Goal: Task Accomplishment & Management: Use online tool/utility

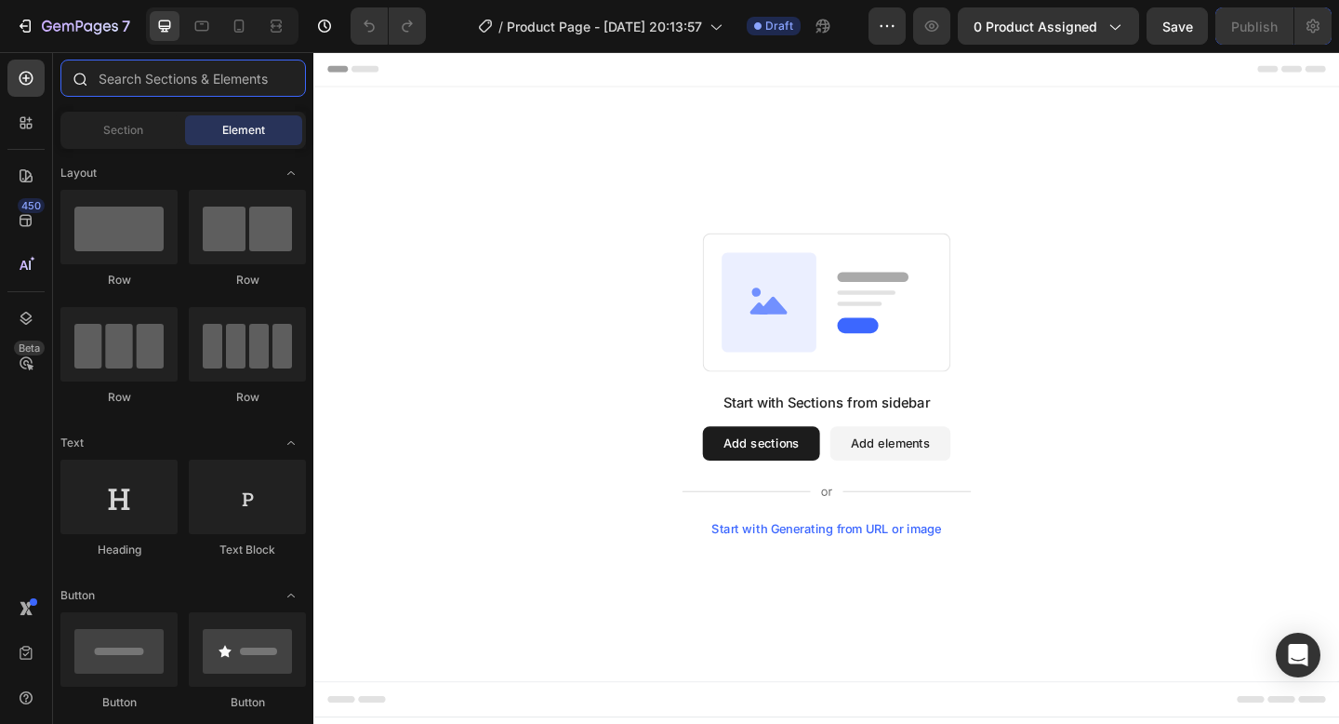
click at [107, 77] on input "text" at bounding box center [183, 78] width 246 height 37
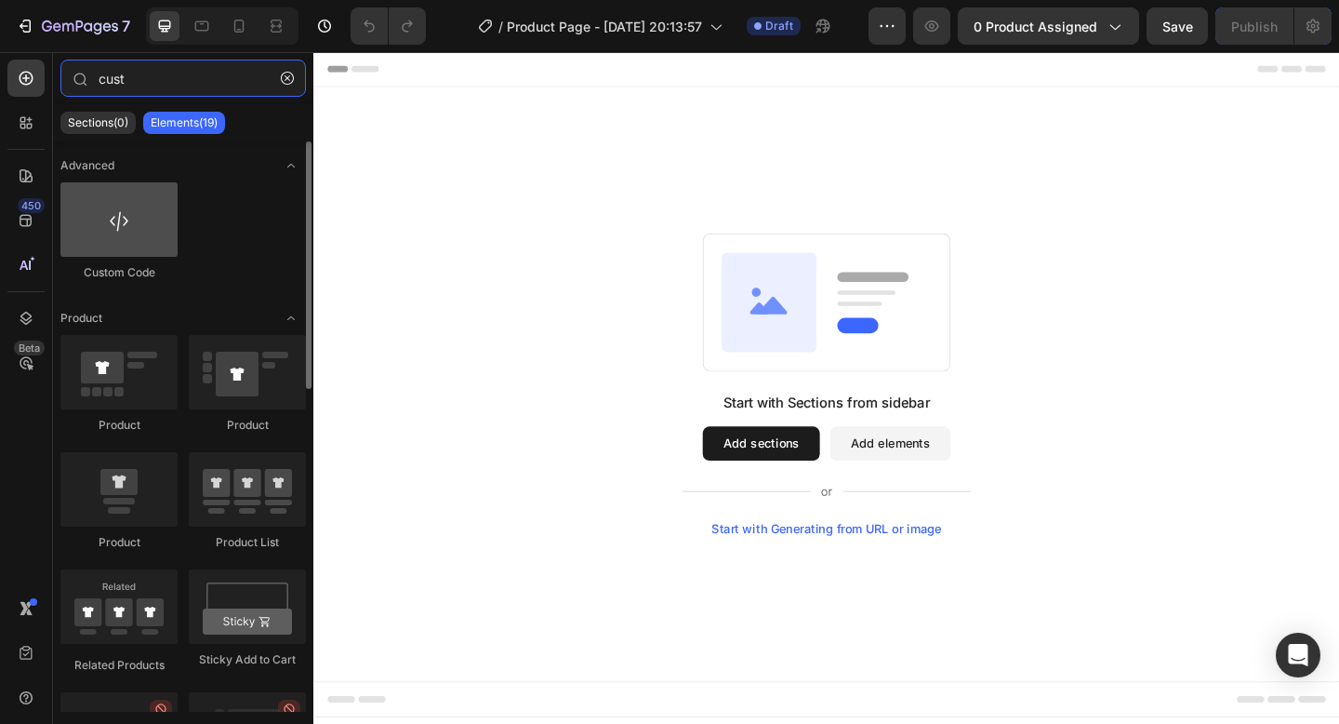
type input "cust"
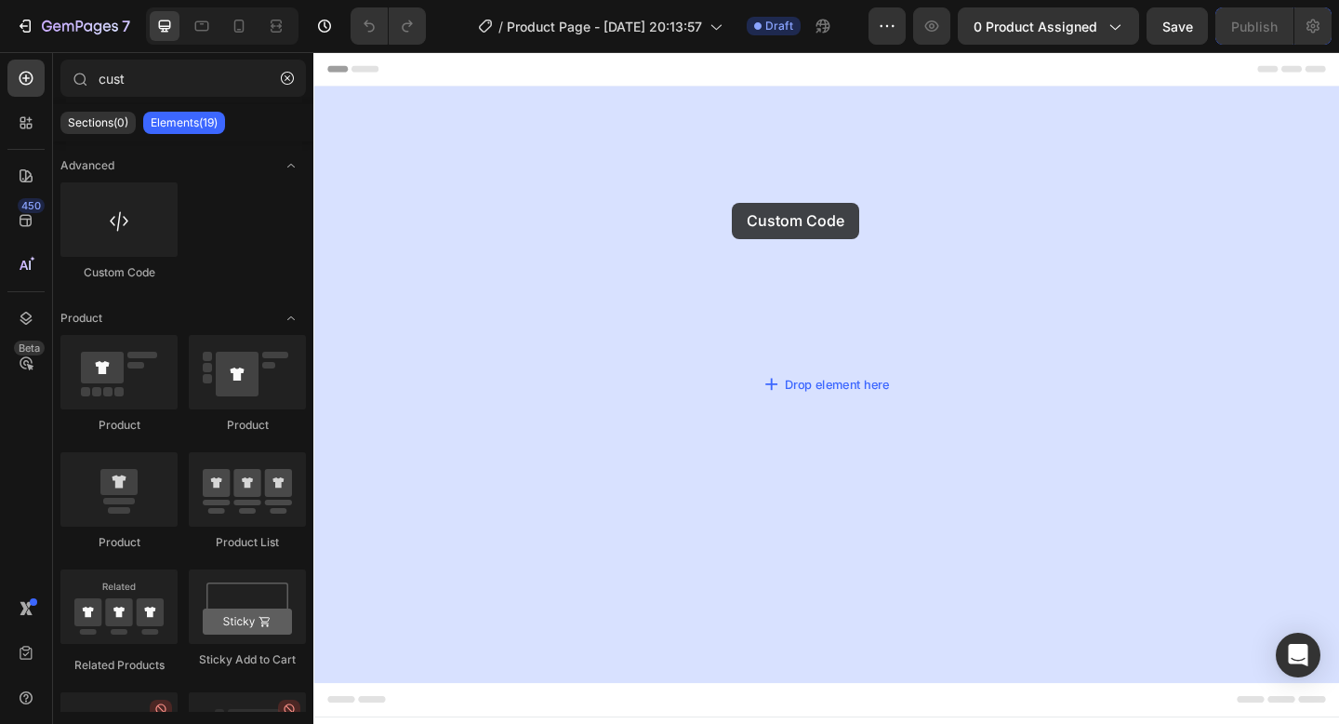
drag, startPoint x: 420, startPoint y: 273, endPoint x: 824, endPoint y: 280, distance: 404.7
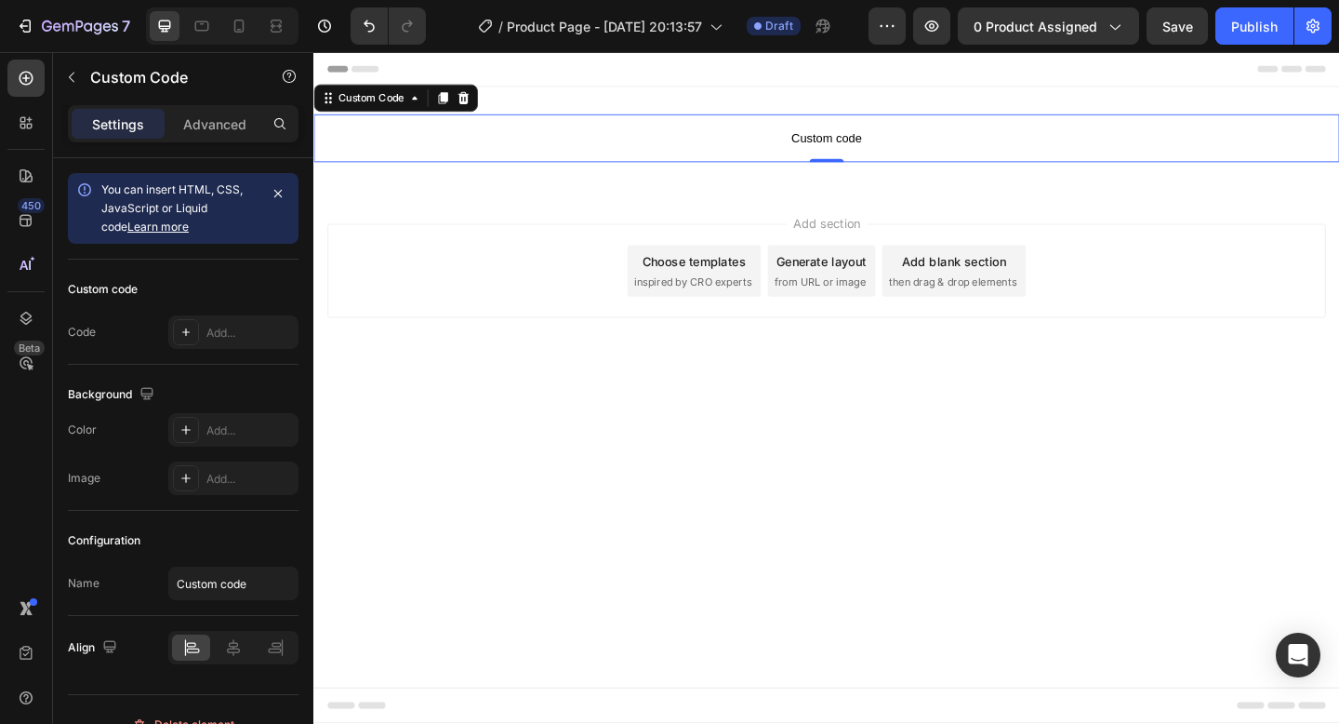
click at [874, 148] on span "Custom code" at bounding box center [871, 146] width 1116 height 22
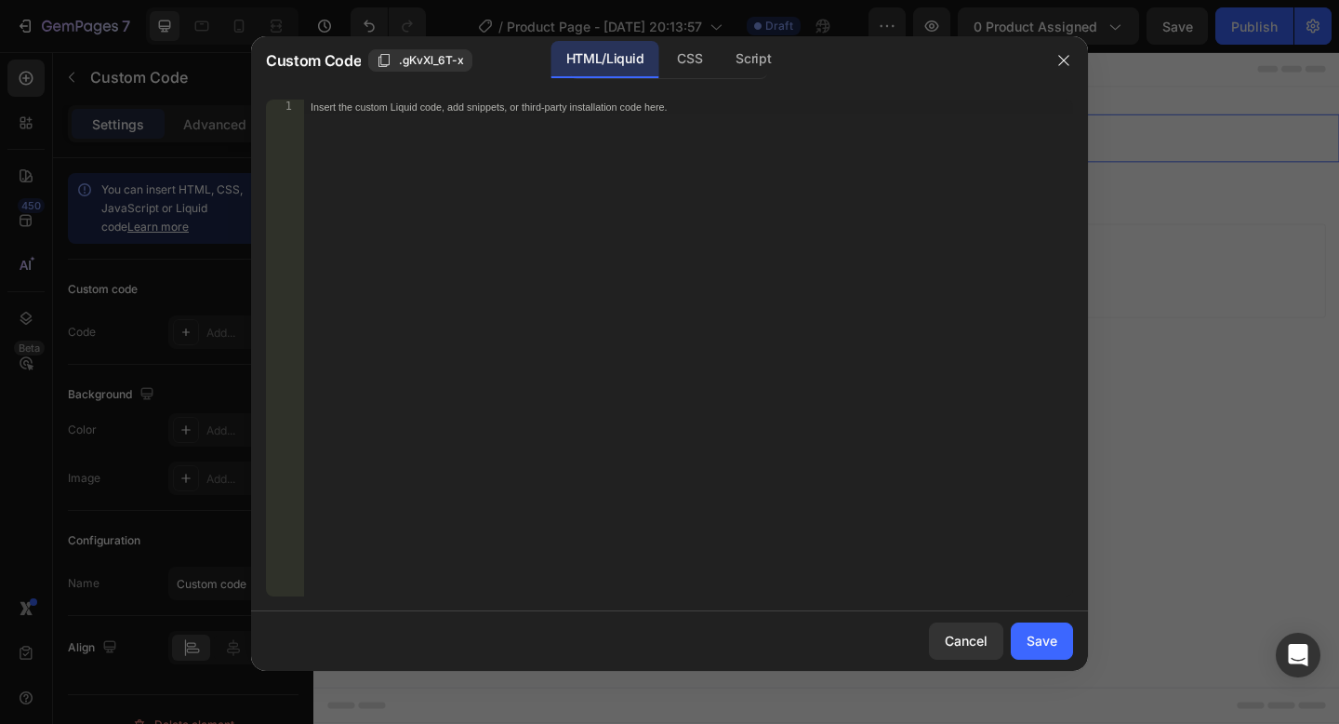
click at [479, 194] on div "Insert the custom Liquid code, add snippets, or third-party installation code h…" at bounding box center [688, 363] width 770 height 526
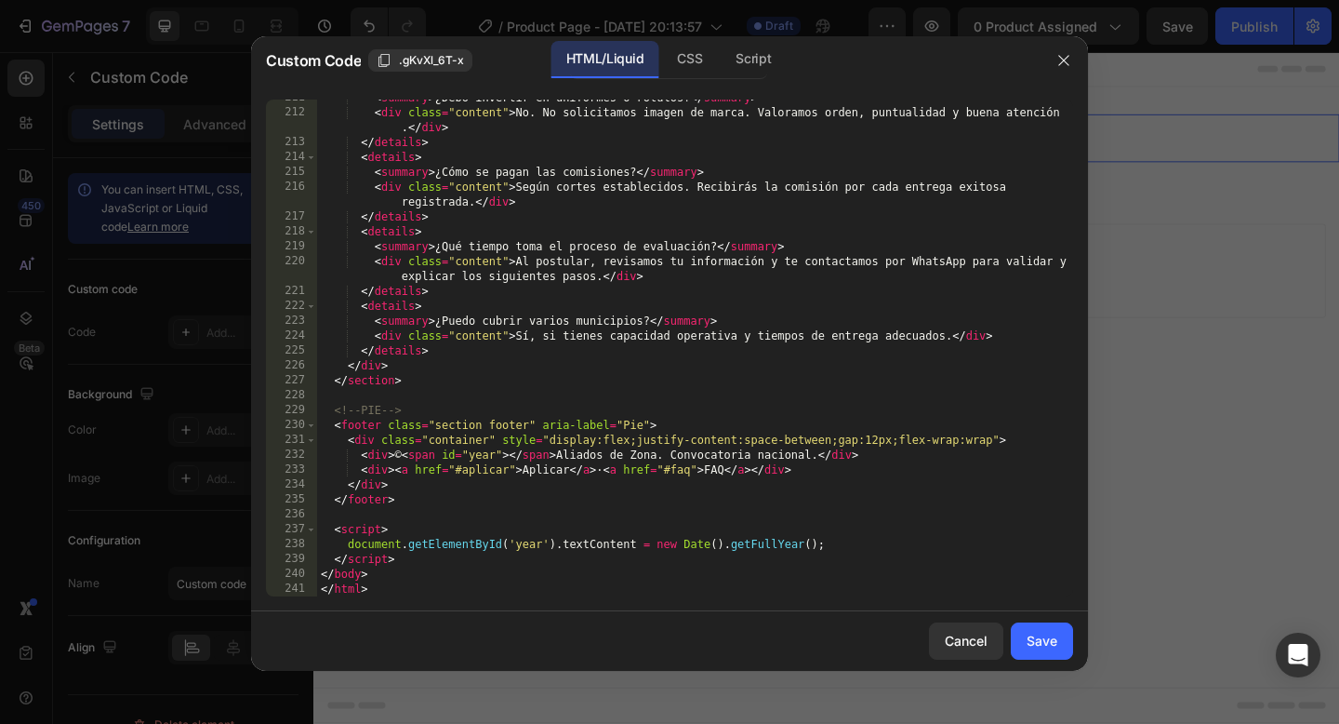
scroll to position [3581, 0]
click at [1042, 633] on div "Save" at bounding box center [1042, 641] width 31 height 20
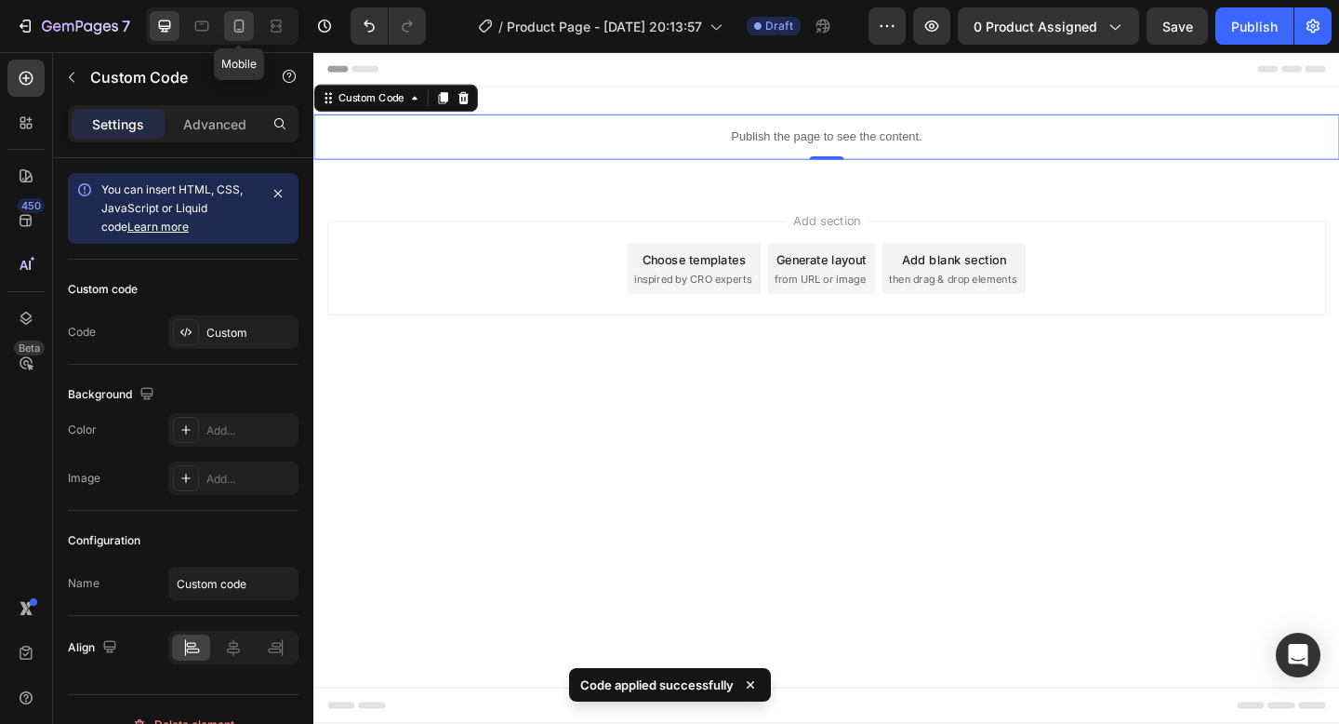
click at [244, 23] on icon at bounding box center [239, 26] width 19 height 19
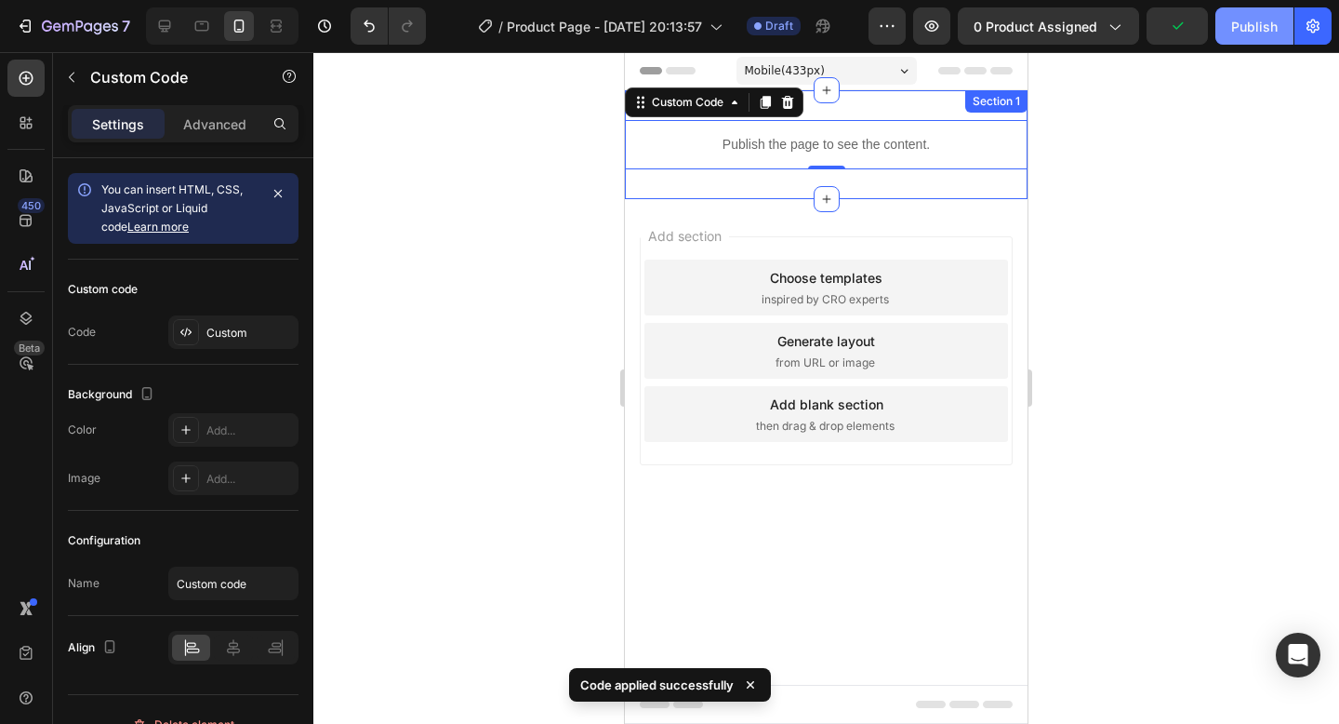
click at [1271, 27] on div "Publish" at bounding box center [1255, 27] width 47 height 20
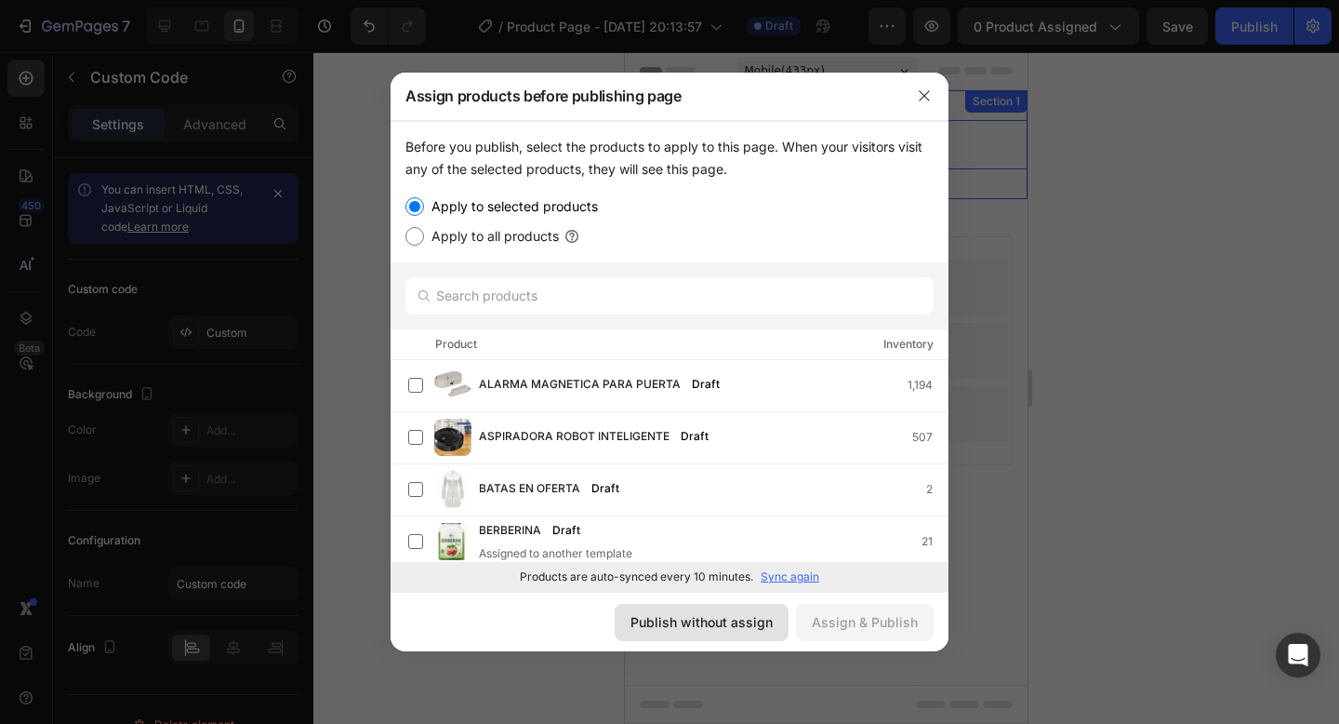
click at [668, 625] on div "Publish without assign" at bounding box center [702, 622] width 142 height 20
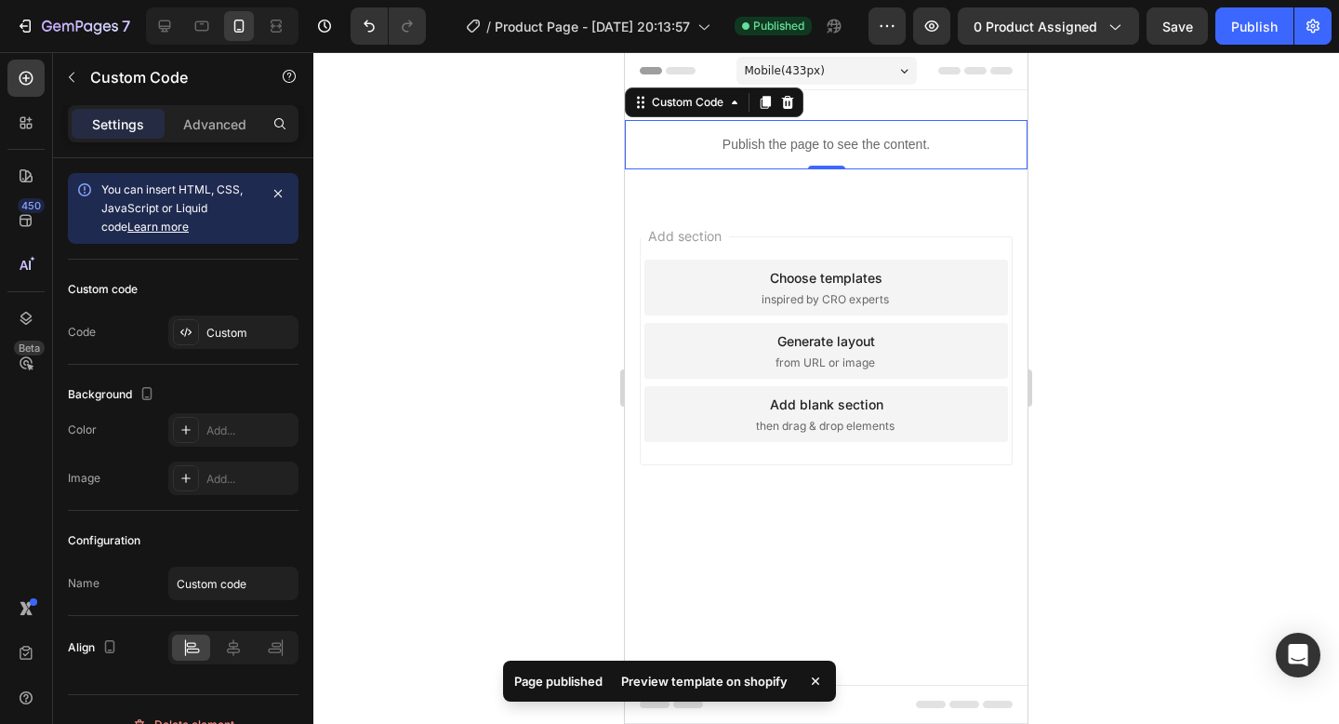
click at [727, 678] on div "Preview template on shopify" at bounding box center [704, 681] width 189 height 26
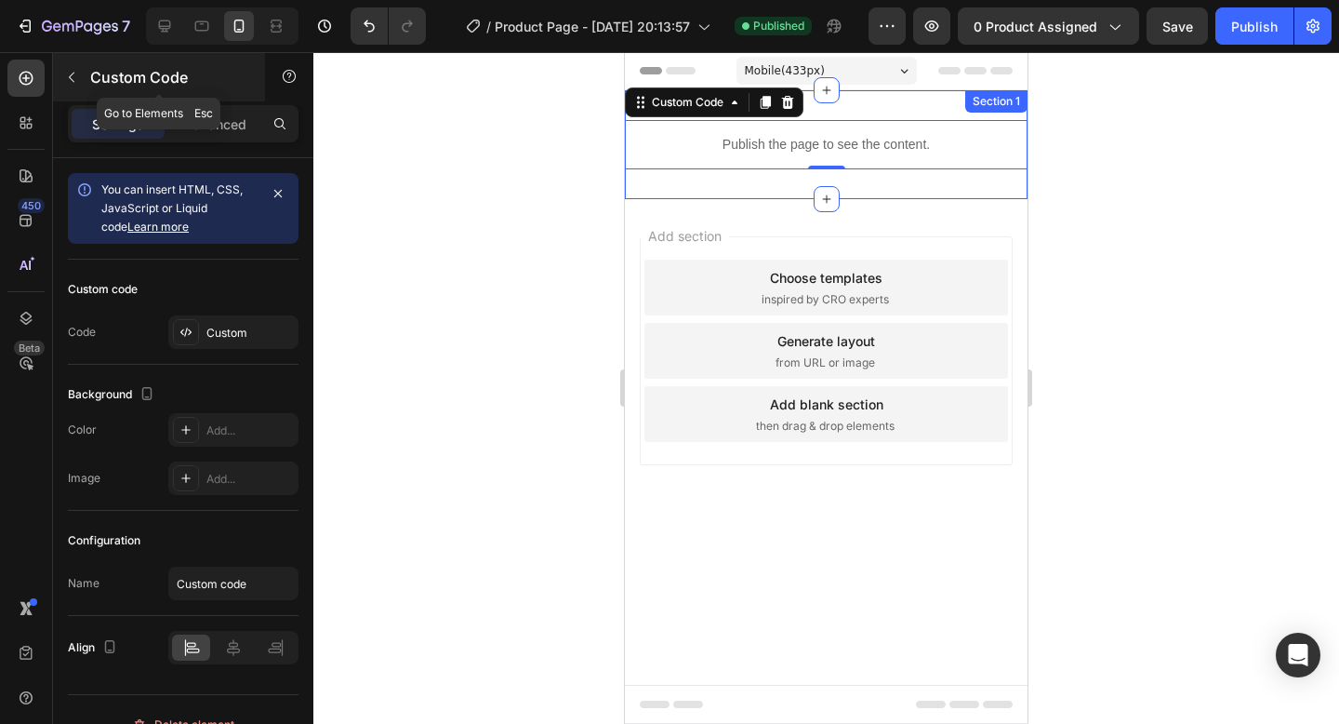
click at [76, 70] on icon "button" at bounding box center [71, 77] width 15 height 15
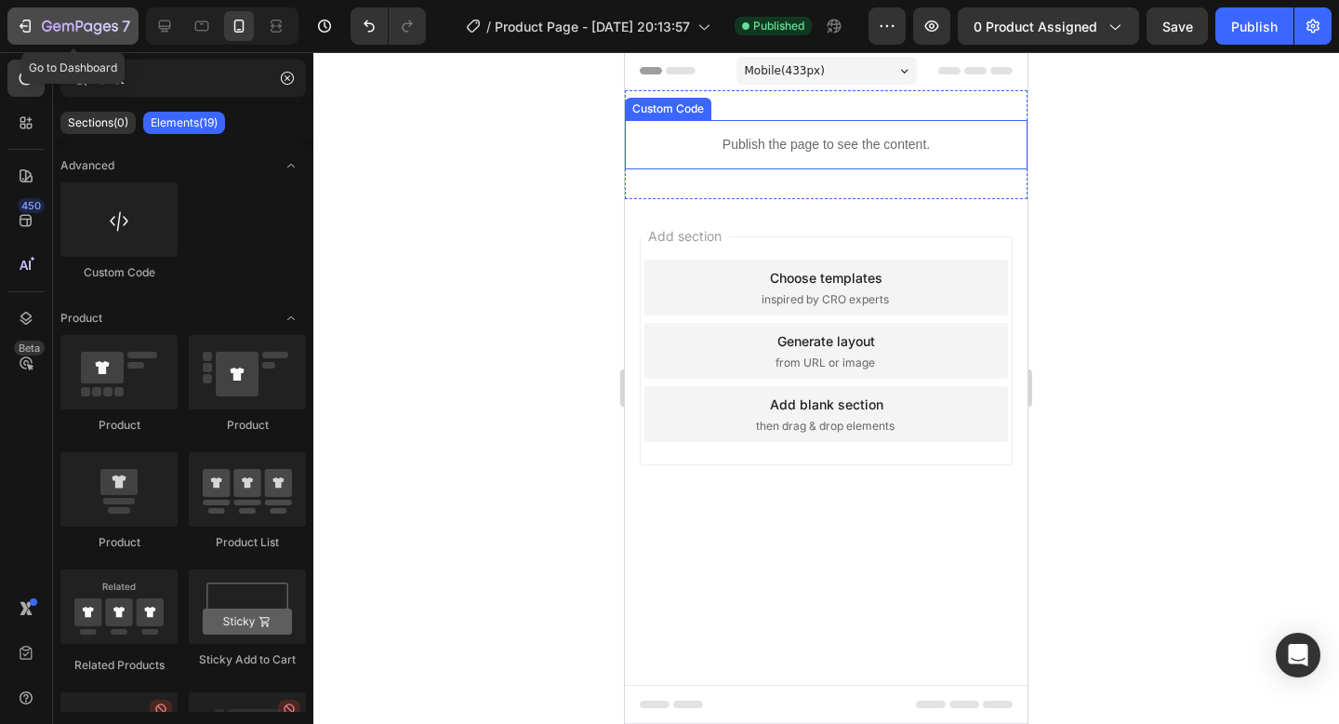
click at [24, 28] on icon "button" at bounding box center [25, 26] width 19 height 19
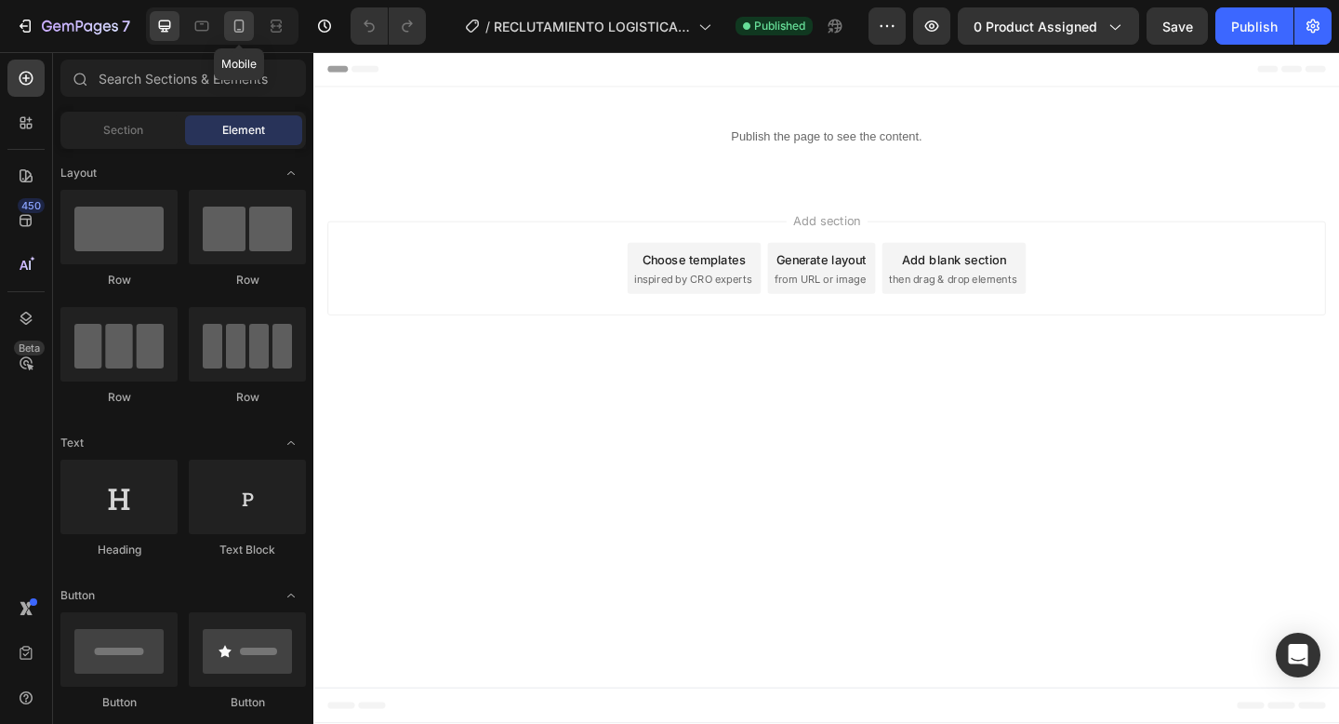
click at [237, 25] on icon at bounding box center [239, 26] width 19 height 19
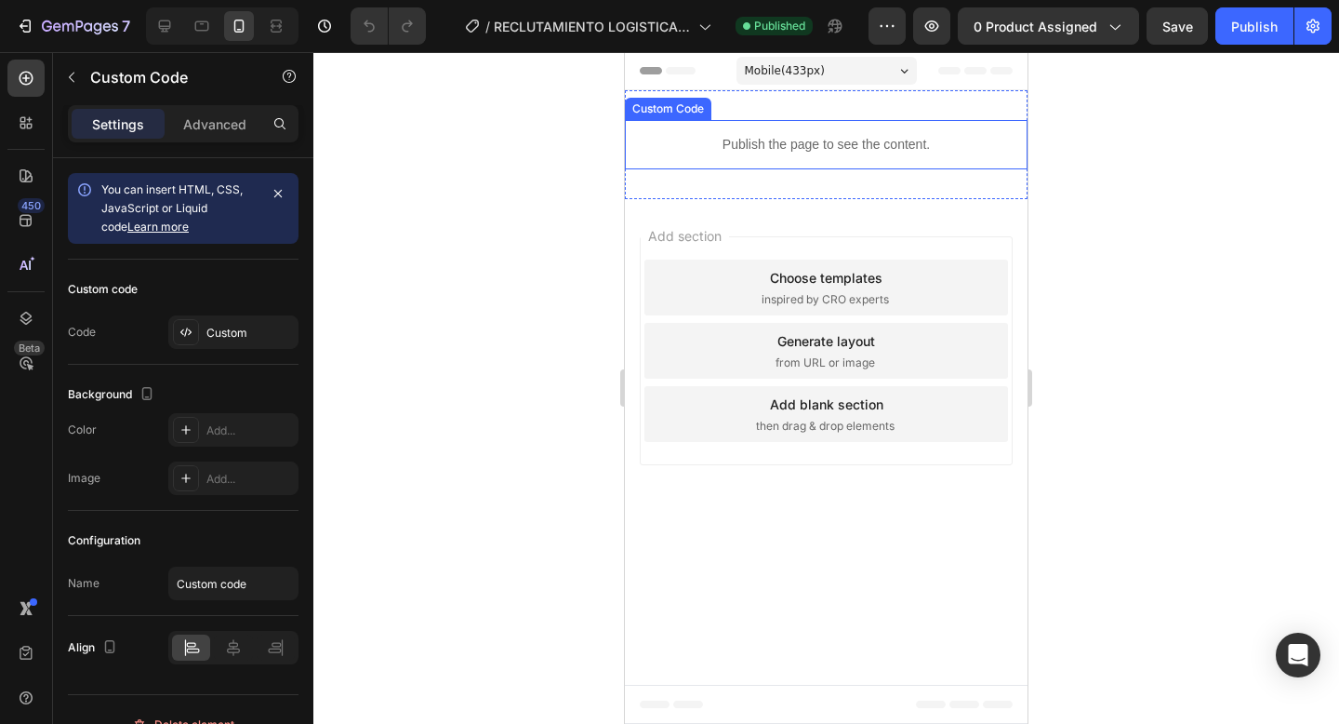
click at [821, 166] on div "Publish the page to see the content. Custom Code" at bounding box center [826, 144] width 403 height 49
click at [821, 166] on div at bounding box center [826, 168] width 37 height 4
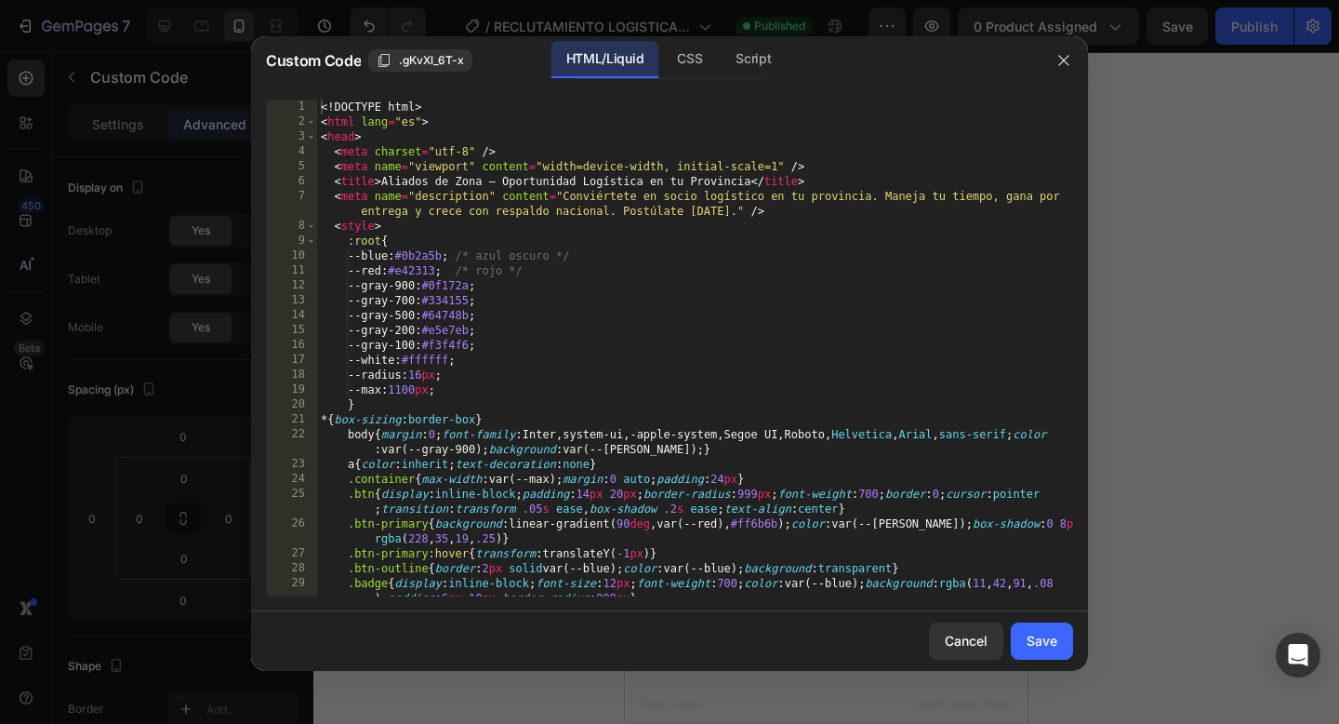
click at [684, 299] on div "<! DOCTYPE html > < html lang = "es" > < head > < meta charset = "utf-8" /> < m…" at bounding box center [695, 363] width 756 height 526
type textarea "</html>"
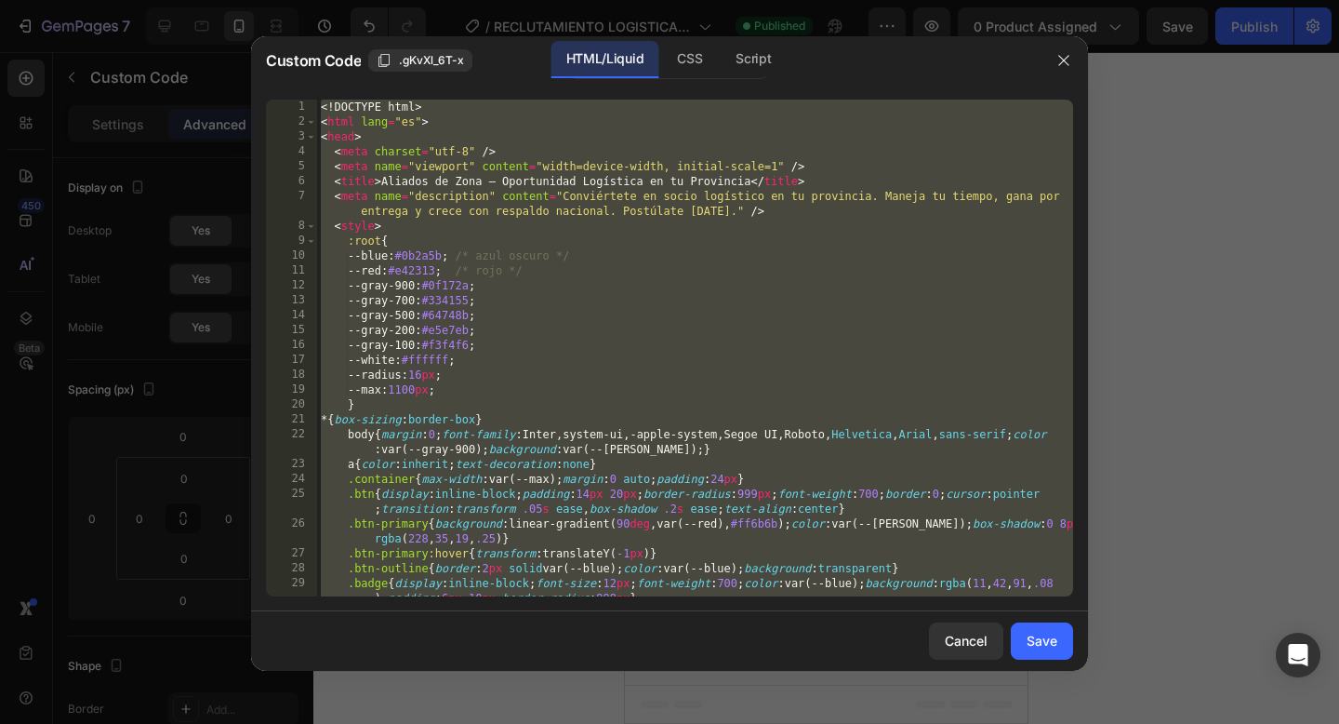
paste textarea
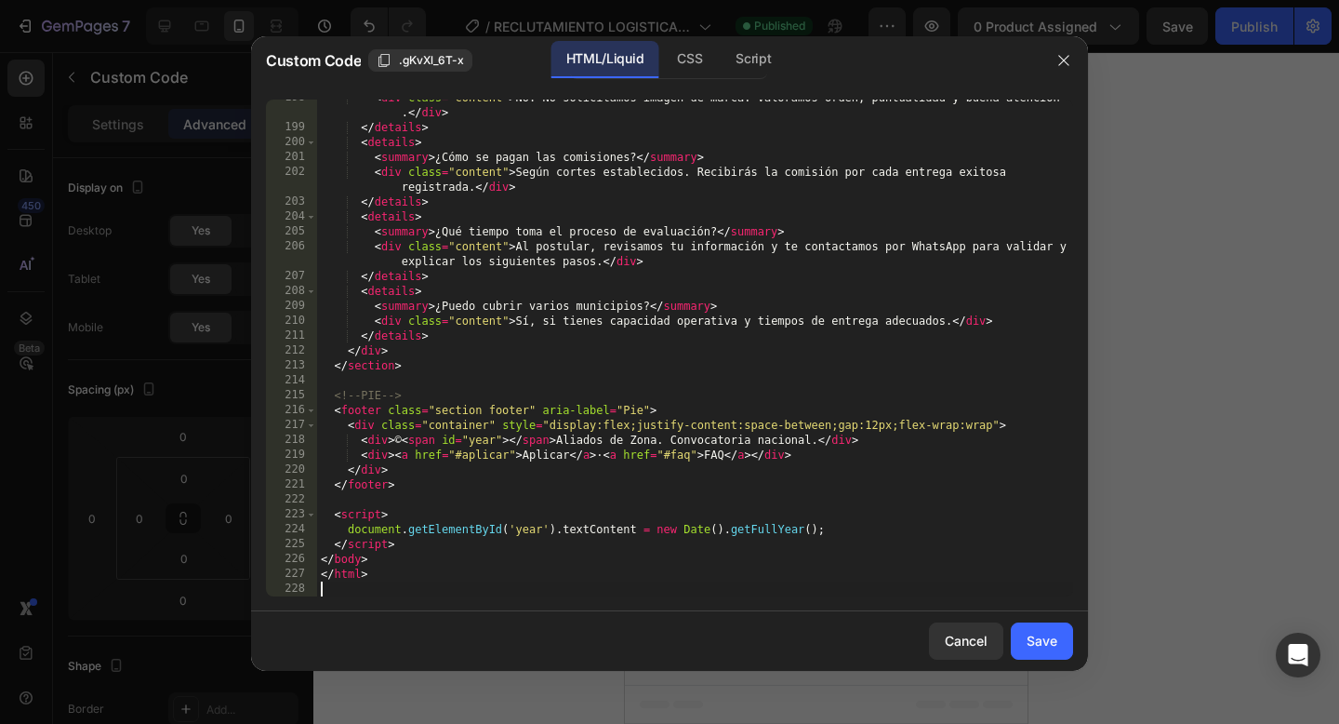
scroll to position [3388, 0]
click at [1041, 636] on div "Save" at bounding box center [1042, 641] width 31 height 20
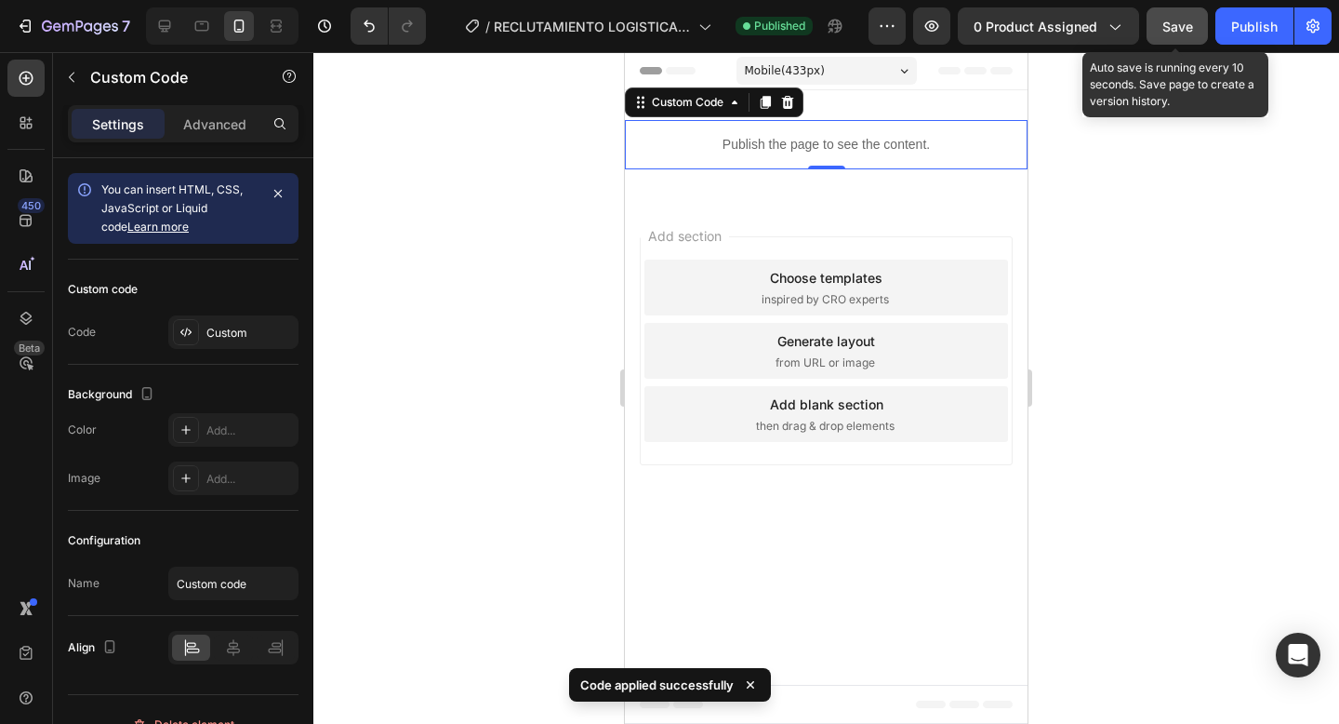
click at [1168, 30] on span "Save" at bounding box center [1178, 27] width 31 height 16
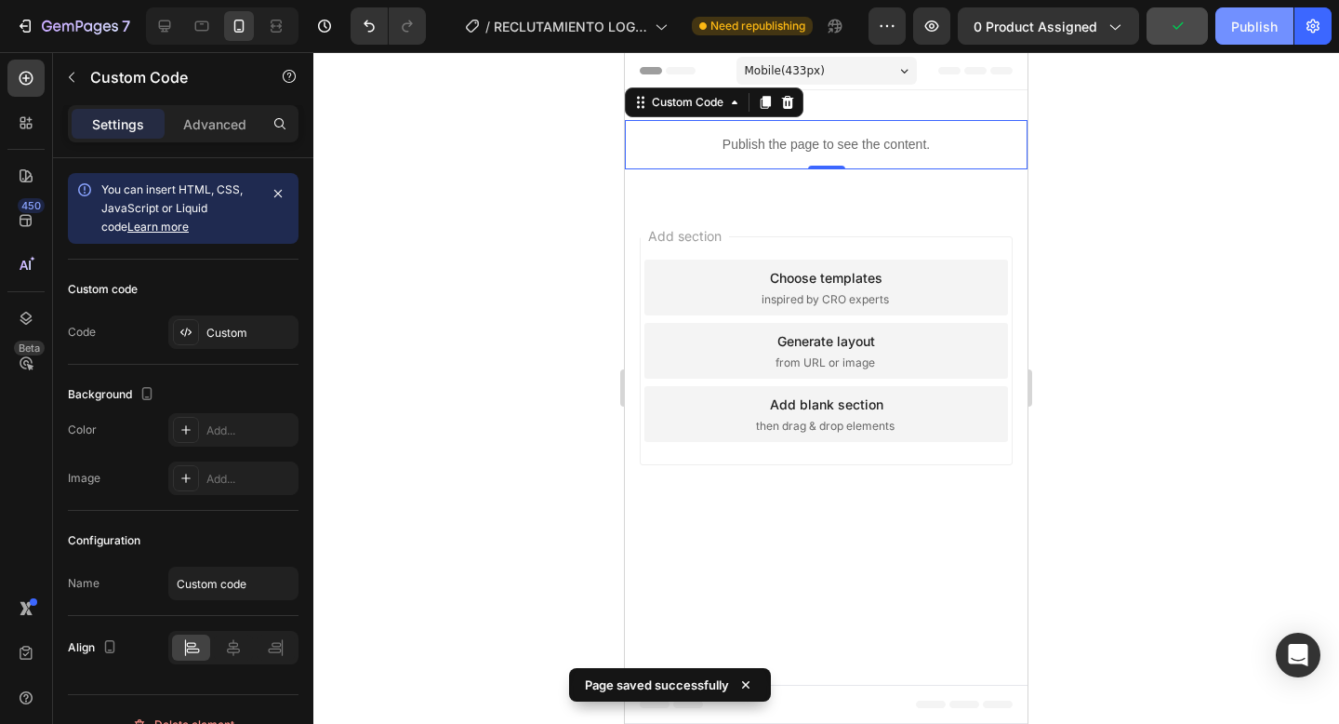
click at [1251, 33] on div "Publish" at bounding box center [1255, 27] width 47 height 20
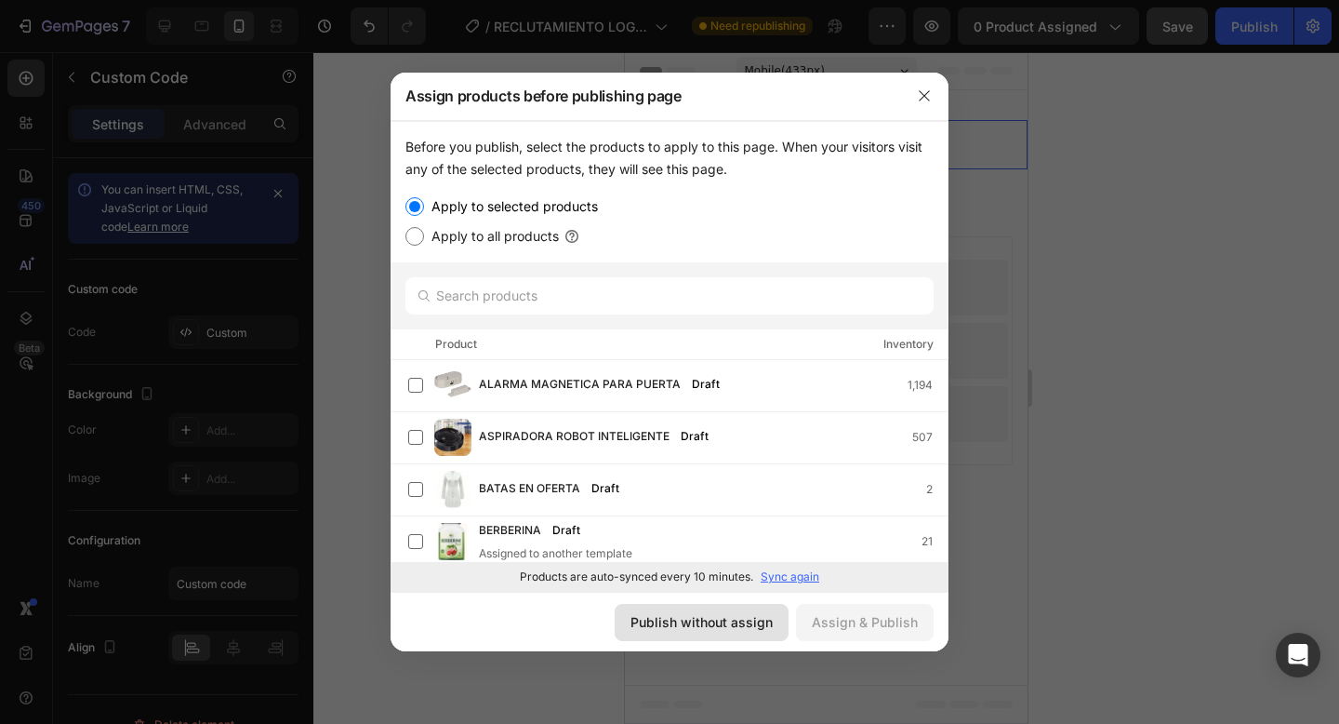
click at [706, 619] on div "Publish without assign" at bounding box center [702, 622] width 142 height 20
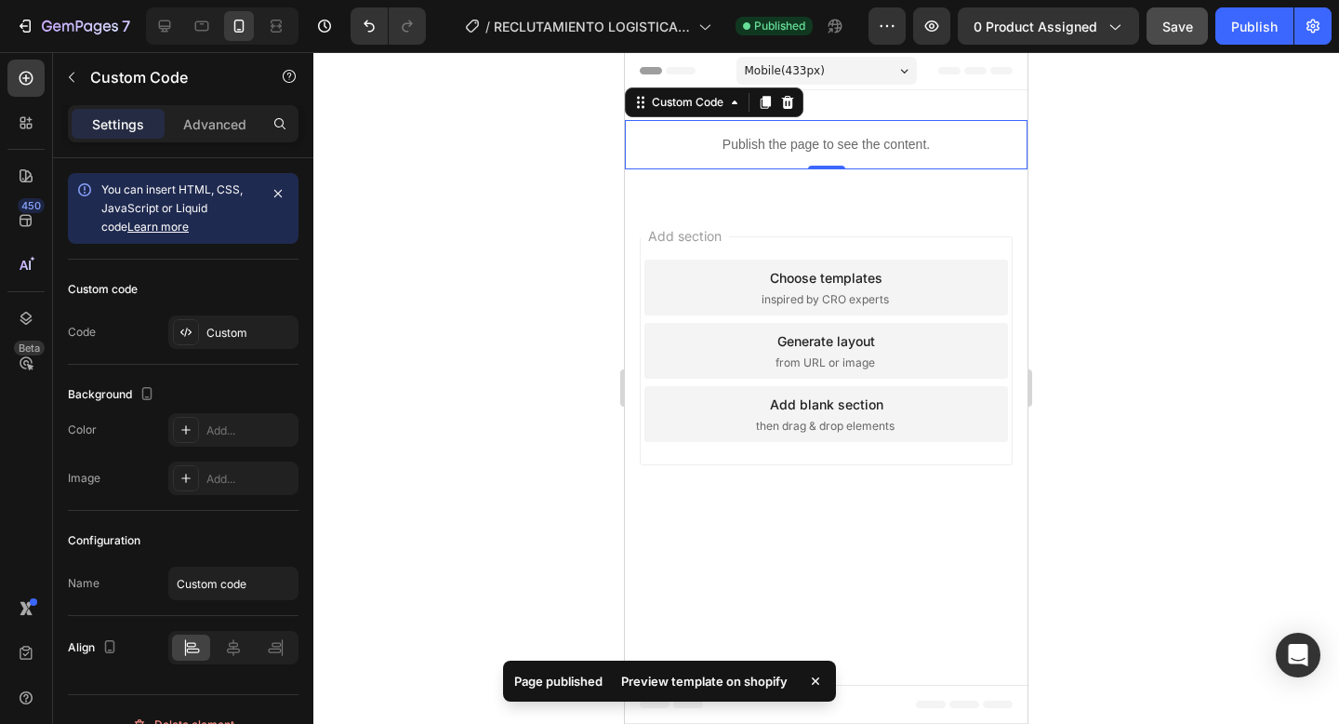
click at [686, 679] on div "Preview template on shopify" at bounding box center [704, 681] width 189 height 26
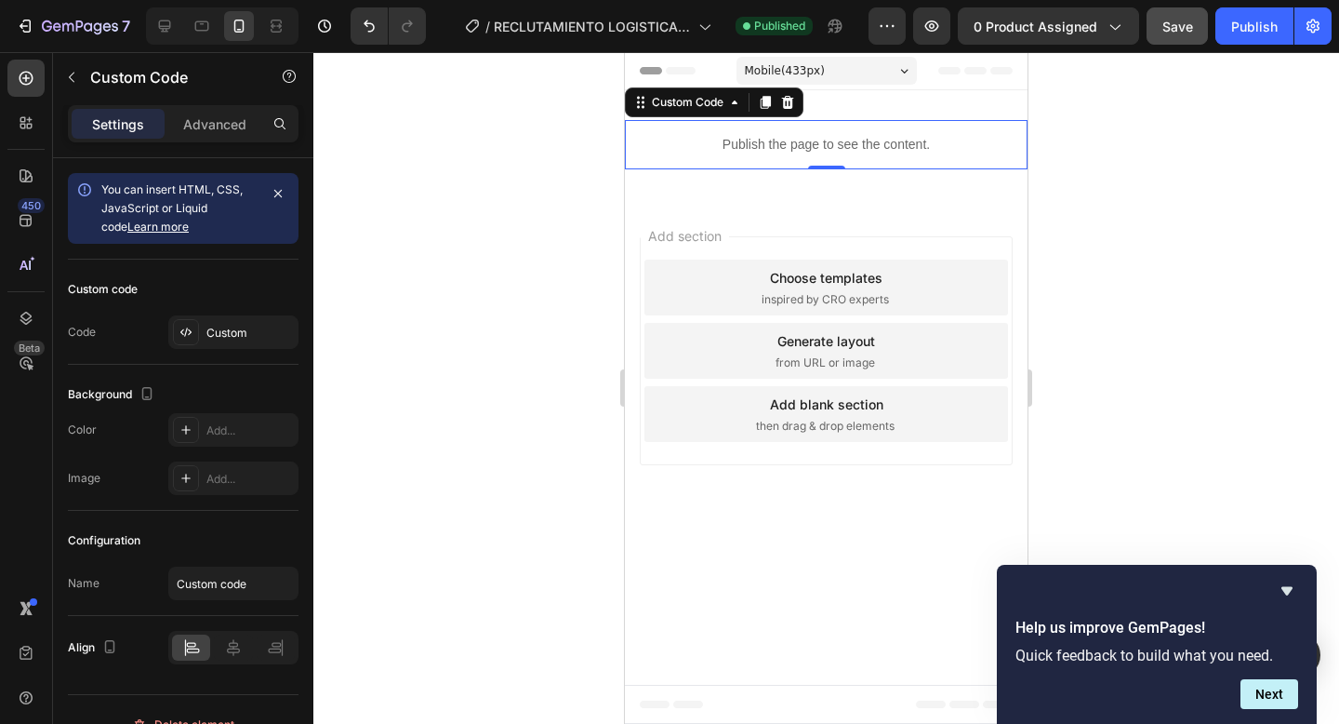
click at [828, 146] on p "Publish the page to see the content." at bounding box center [826, 145] width 403 height 20
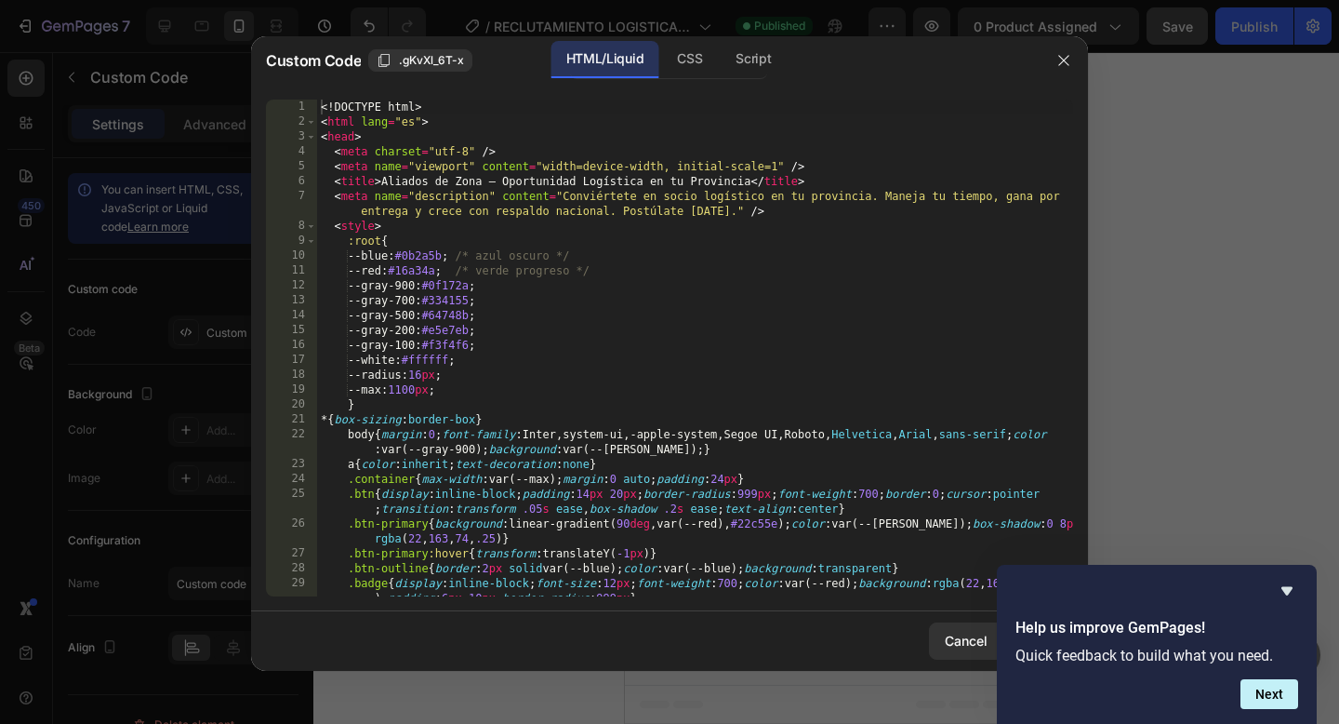
click at [778, 268] on div "<! DOCTYPE html > < html lang = "es" > < head > < meta charset = "utf-8" /> < m…" at bounding box center [695, 363] width 756 height 526
type textarea "</html>"
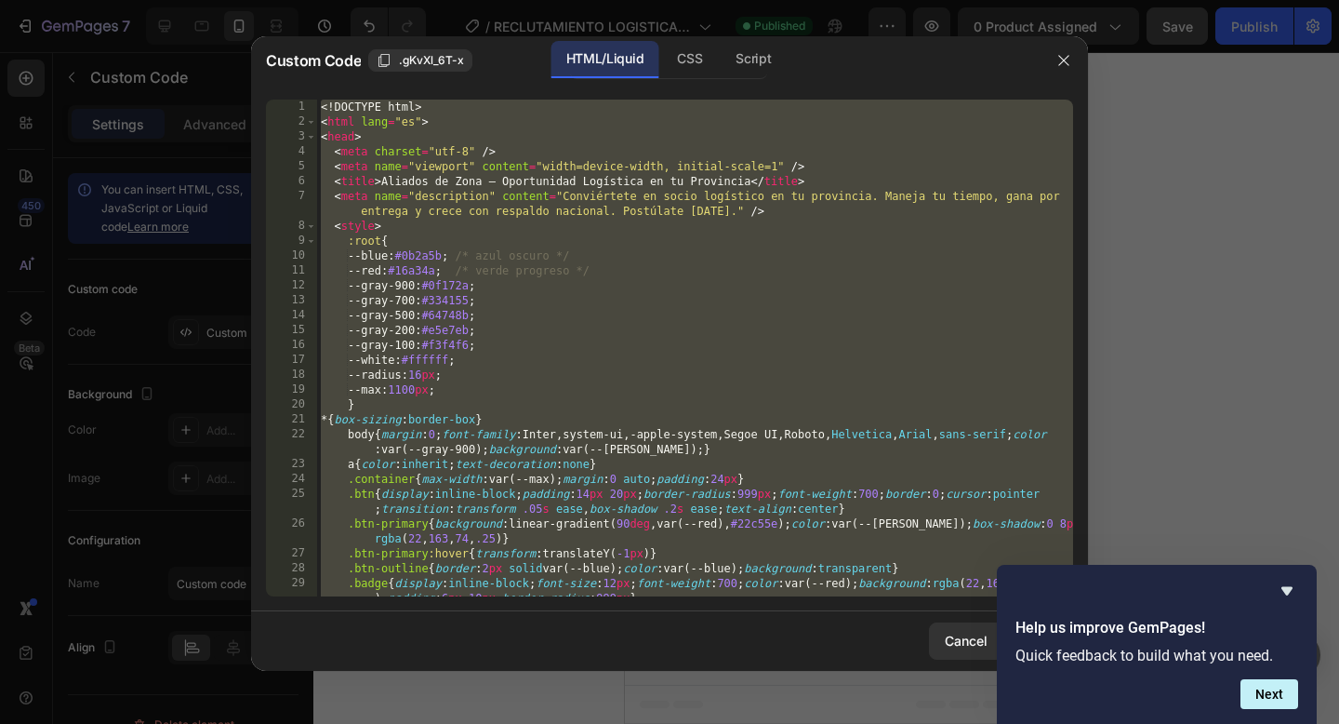
paste textarea
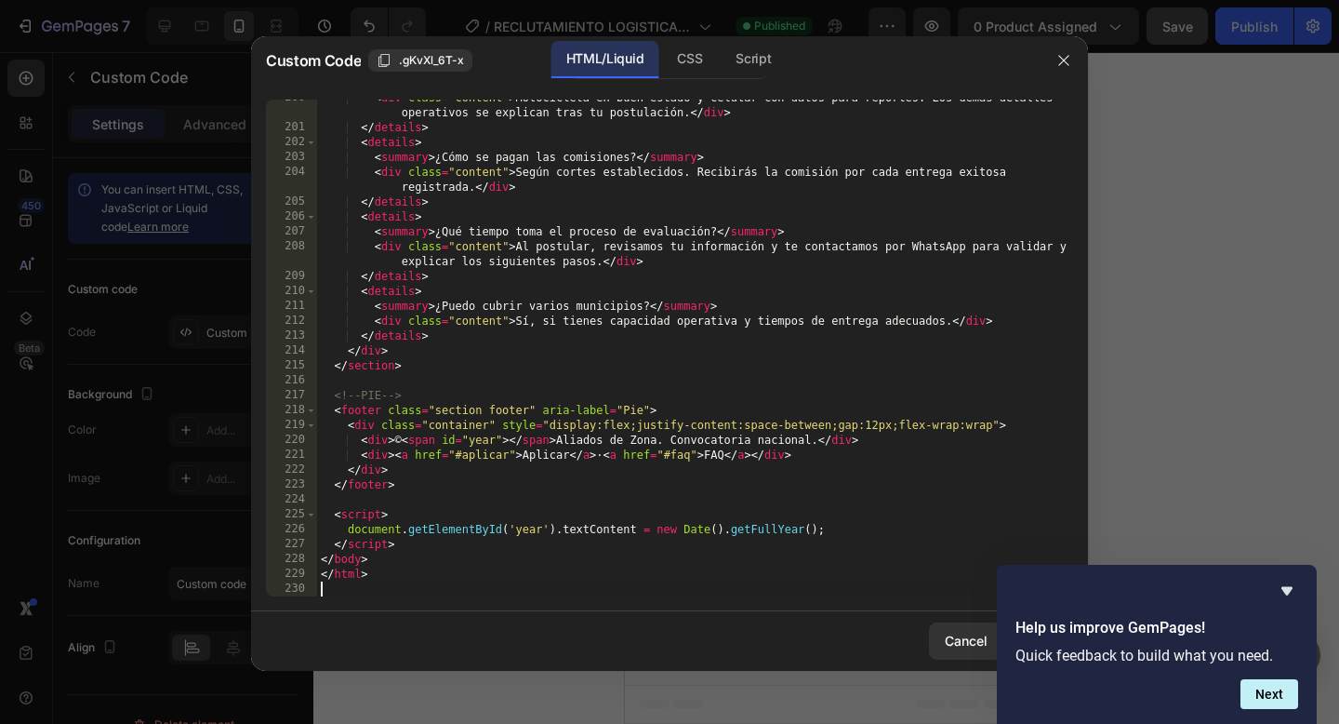
scroll to position [3417, 0]
click at [1289, 584] on icon "Hide survey" at bounding box center [1287, 590] width 22 height 22
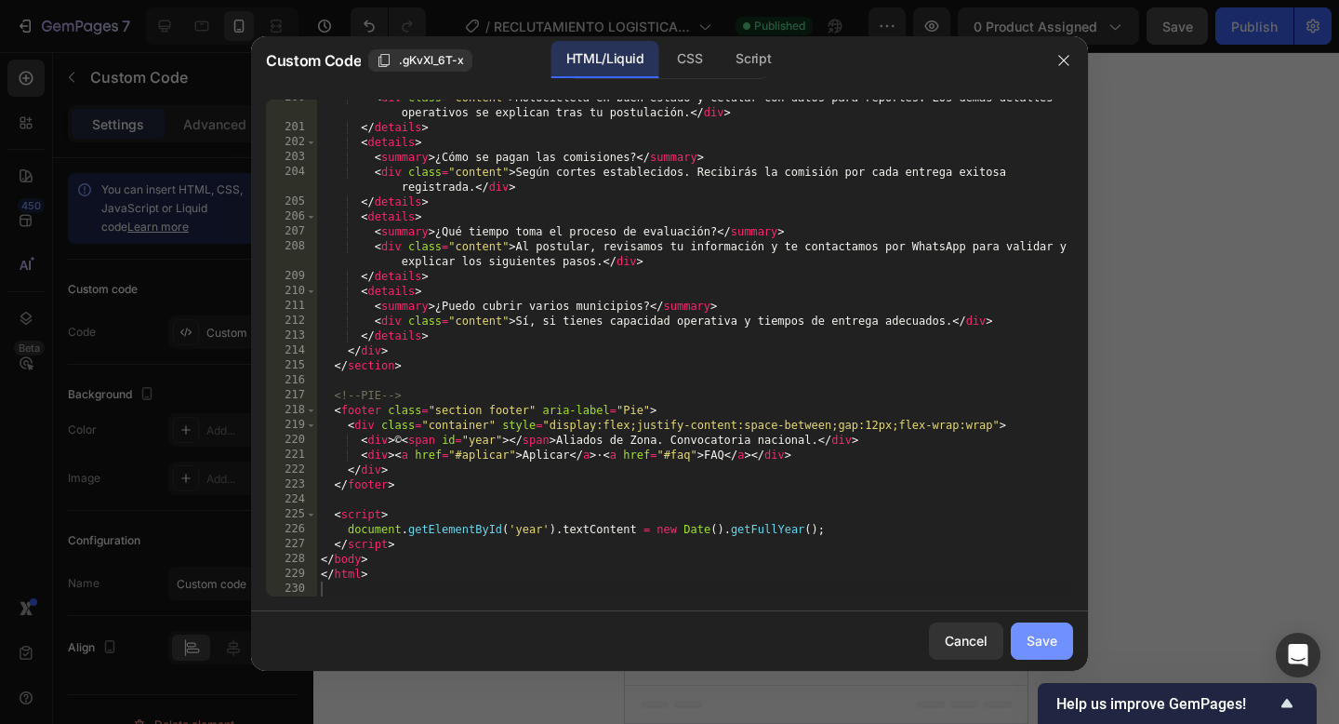
click at [1029, 642] on div "Save" at bounding box center [1042, 641] width 31 height 20
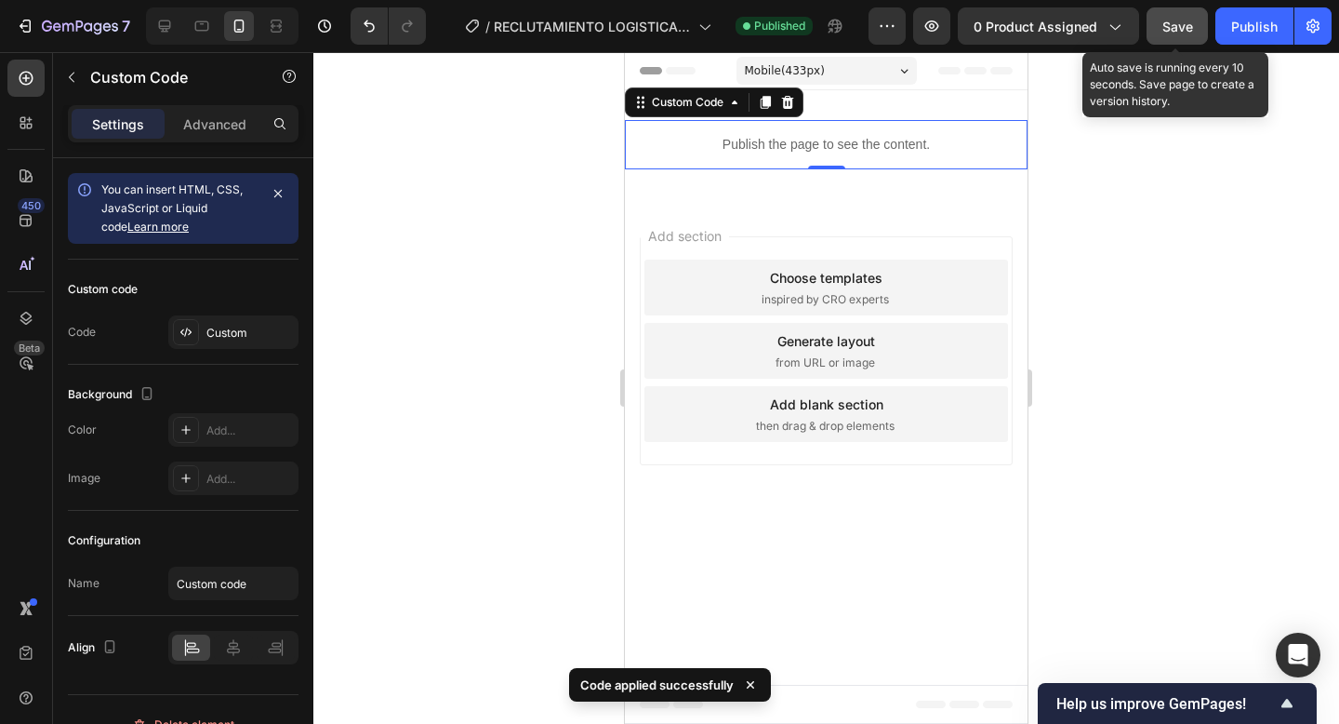
click at [1175, 32] on span "Save" at bounding box center [1178, 27] width 31 height 16
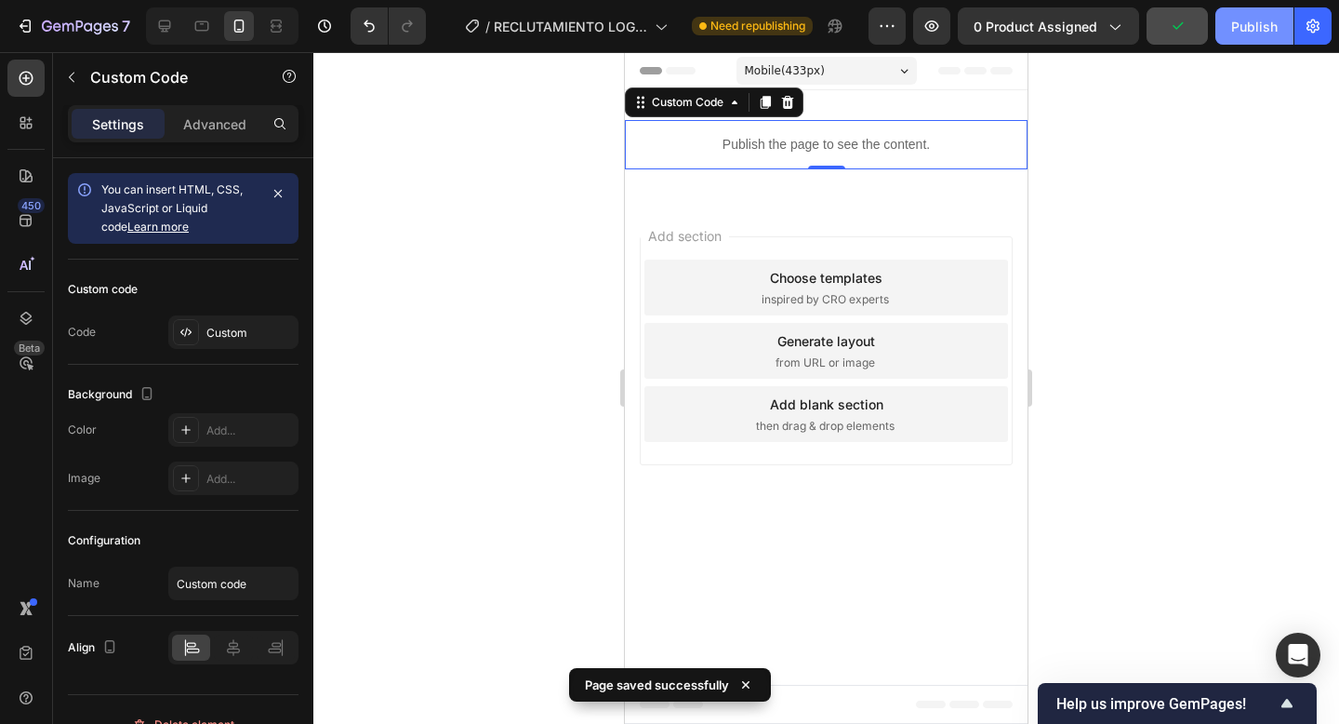
click at [1243, 28] on div "Publish" at bounding box center [1255, 27] width 47 height 20
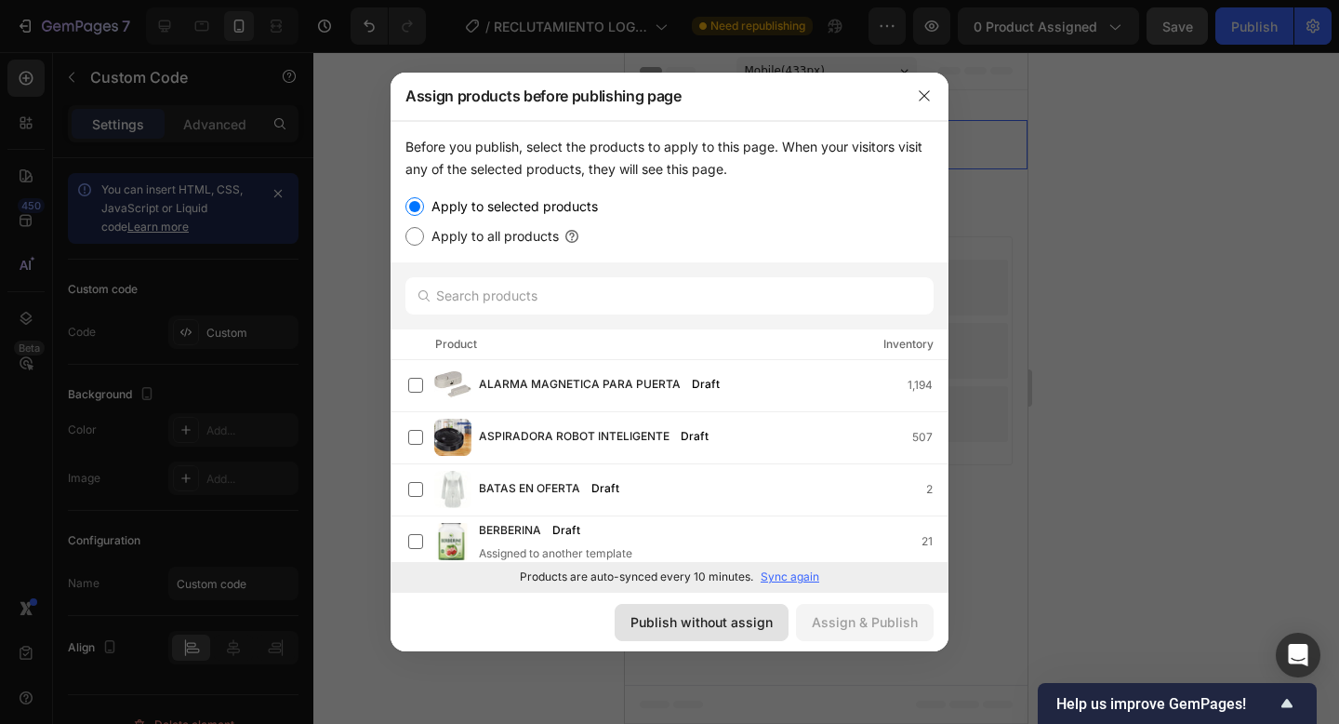
click at [689, 627] on div "Publish without assign" at bounding box center [702, 622] width 142 height 20
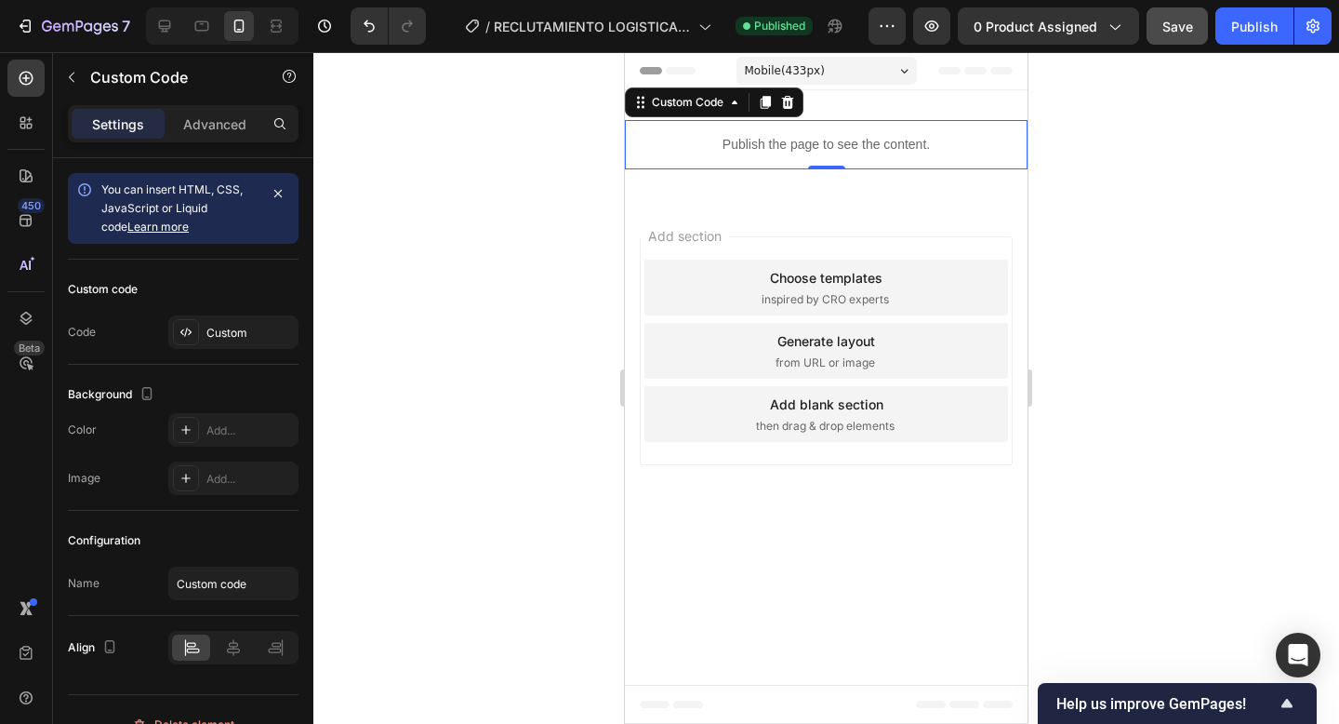
click at [810, 139] on p "Publish the page to see the content." at bounding box center [826, 145] width 403 height 20
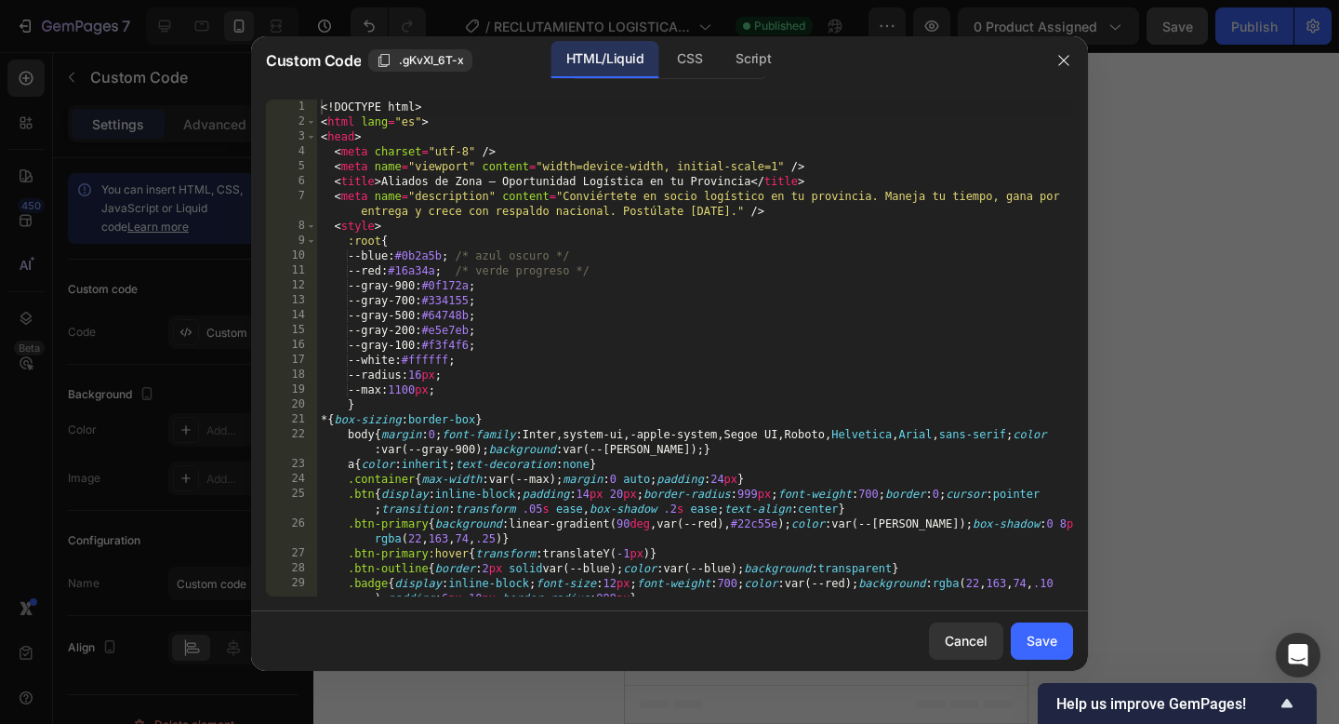
click at [776, 322] on div "<! DOCTYPE html > < html lang = "es" > < head > < meta charset = "utf-8" /> < m…" at bounding box center [695, 363] width 756 height 526
type textarea "</html>"
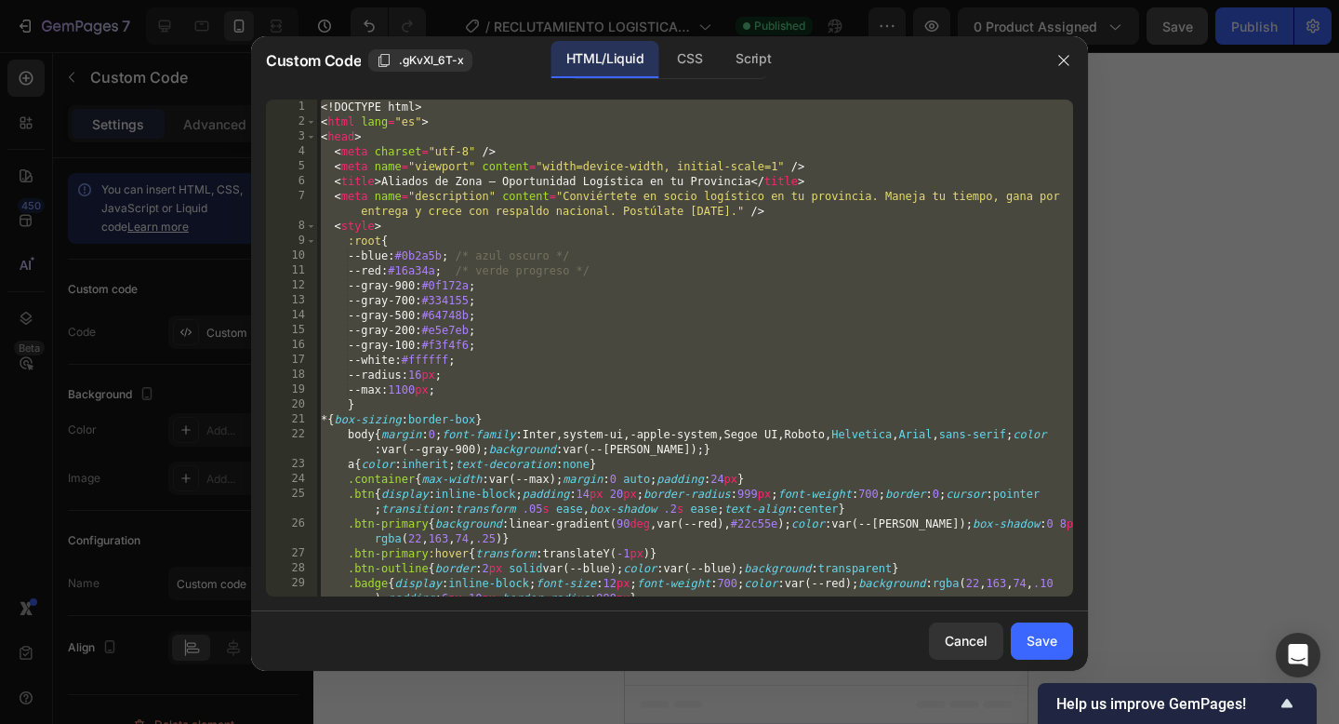
paste textarea
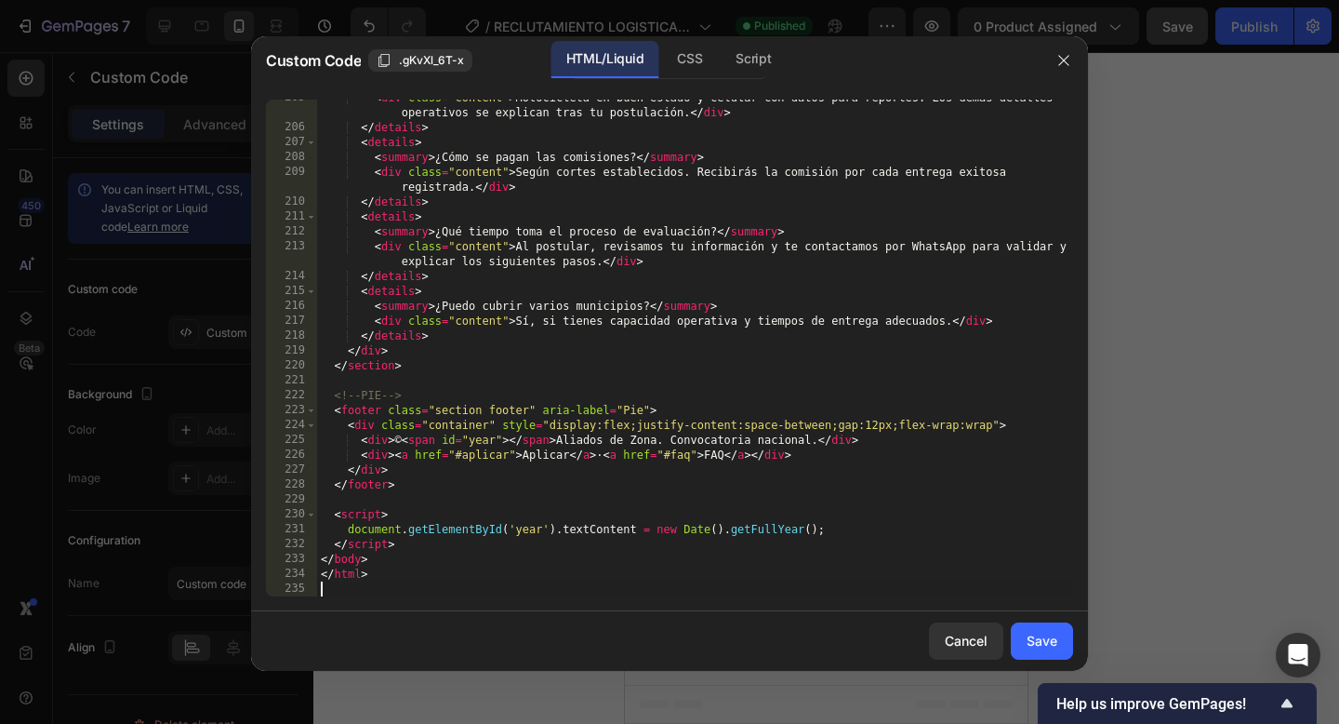
scroll to position [3551, 0]
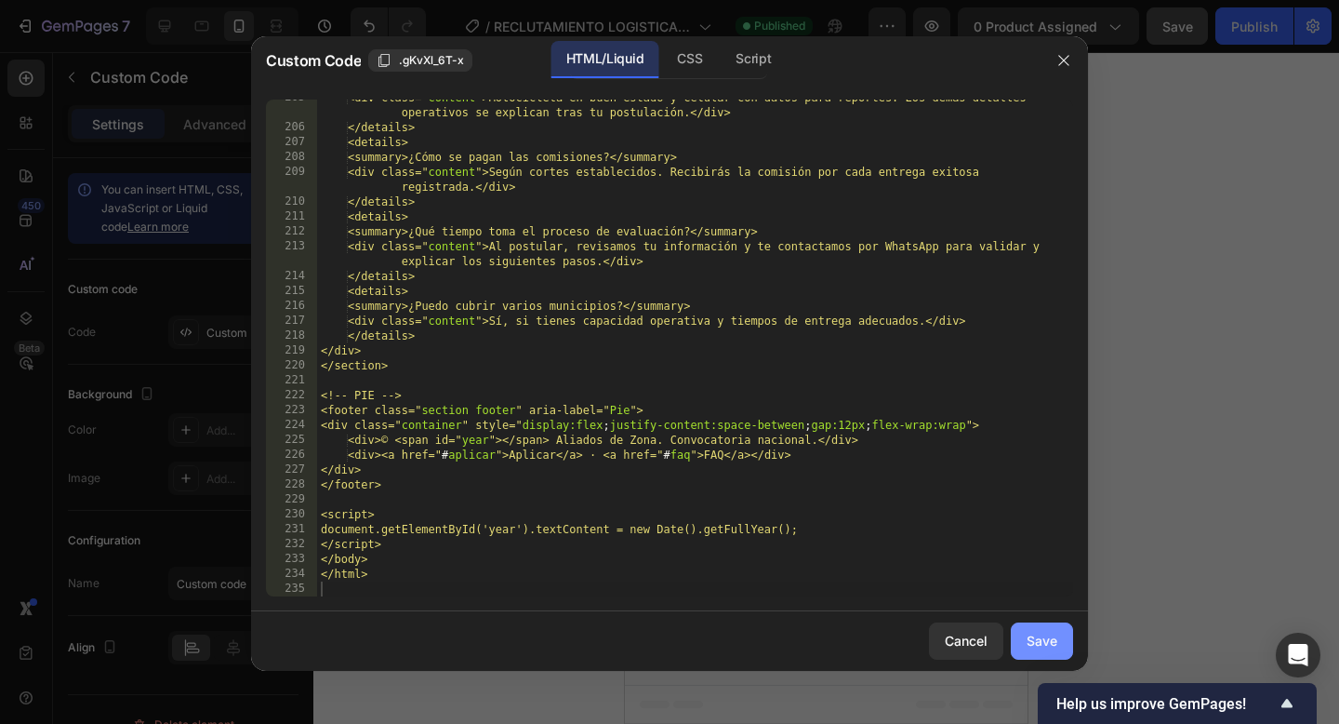
click at [1045, 646] on div "Save" at bounding box center [1042, 641] width 31 height 20
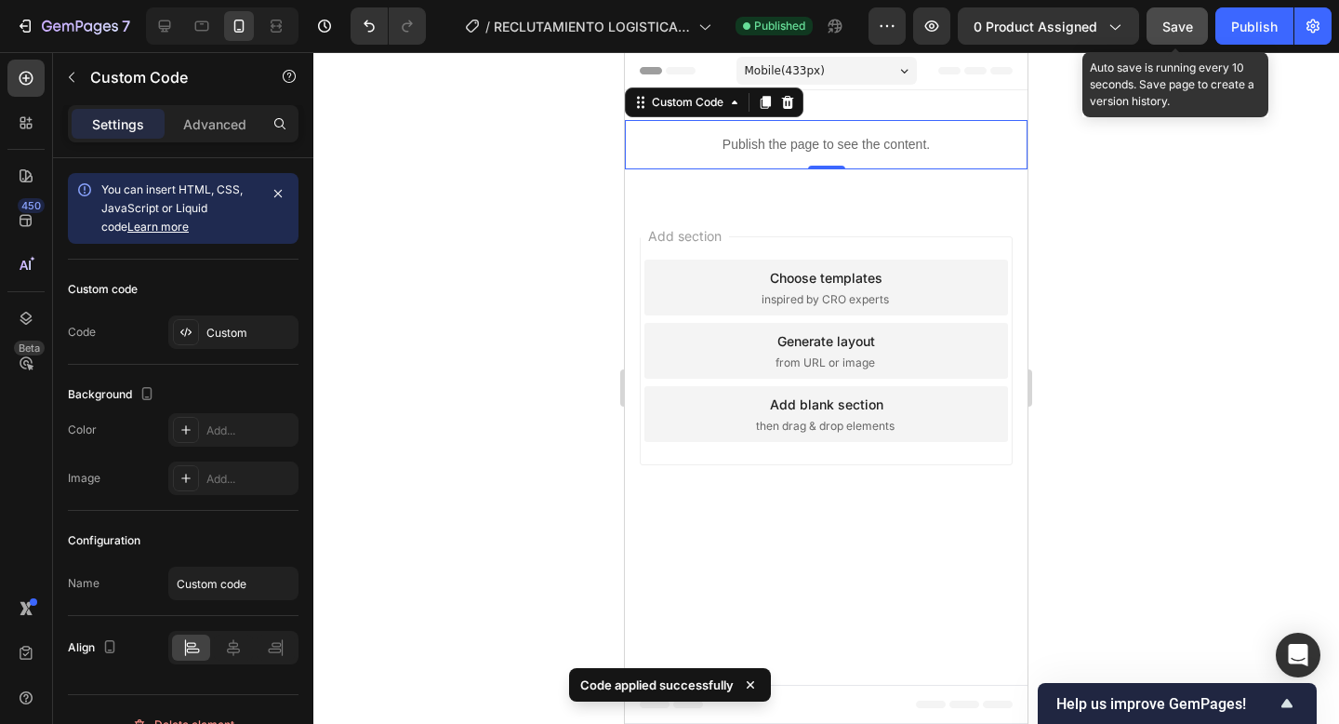
click at [1175, 20] on span "Save" at bounding box center [1178, 27] width 31 height 16
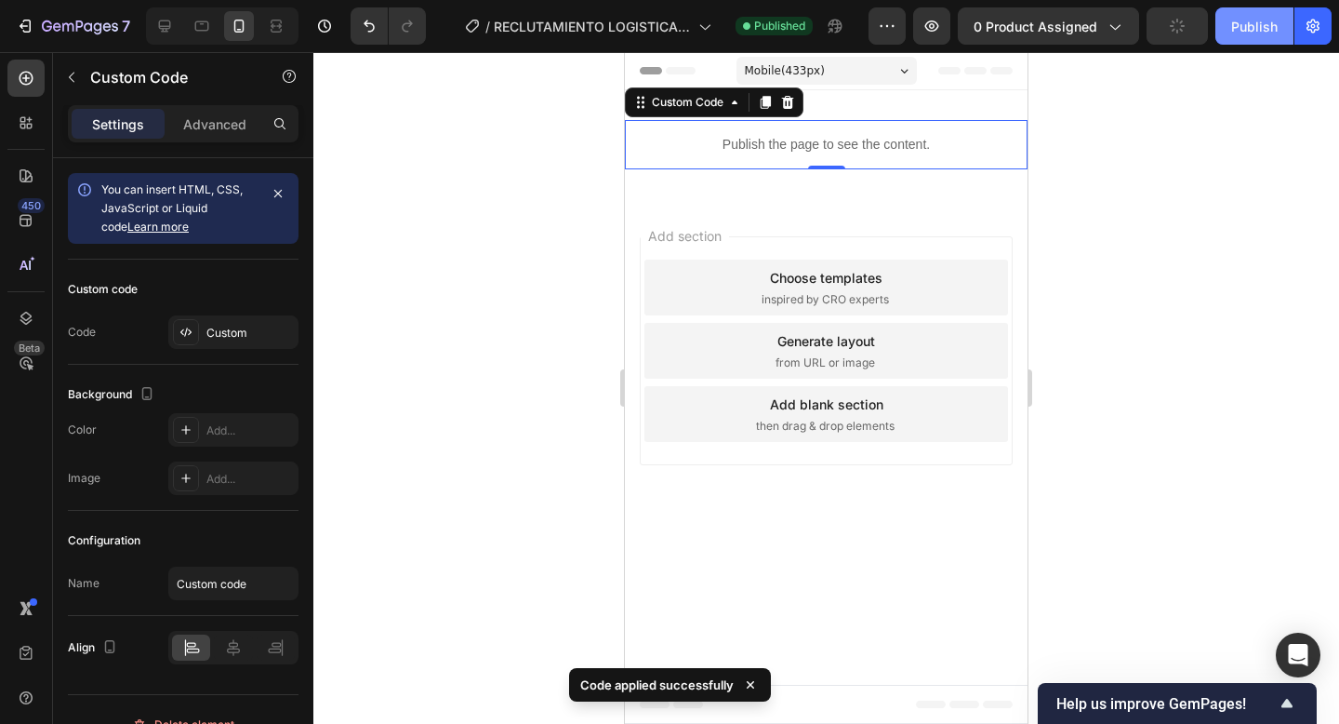
click at [1234, 20] on div "Publish" at bounding box center [1255, 27] width 47 height 20
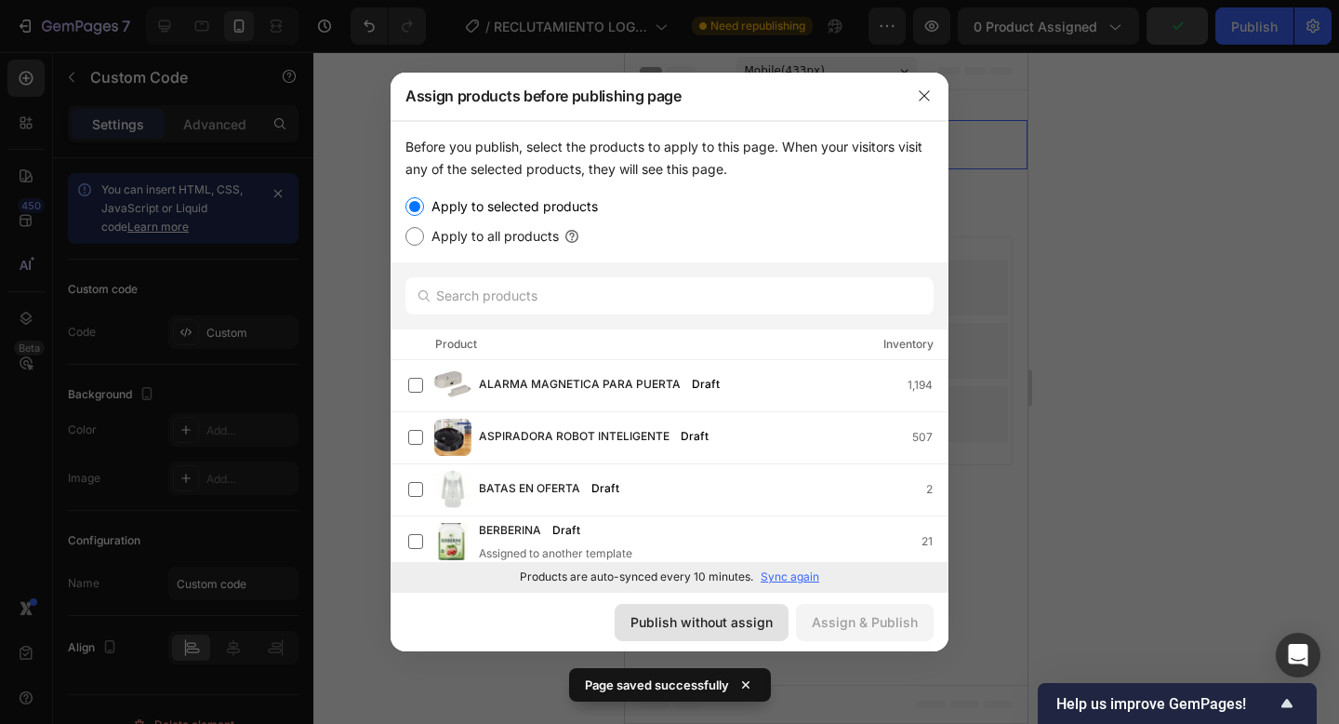
click at [695, 617] on div "Publish without assign" at bounding box center [702, 622] width 142 height 20
